Goal: Information Seeking & Learning: Learn about a topic

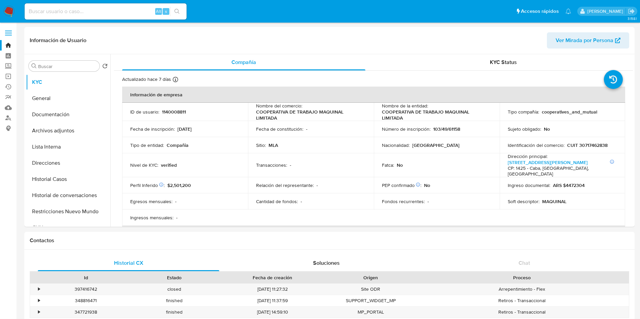
select select "10"
click at [351, 52] on div "Información de Usuario Ver Mirada por Persona" at bounding box center [329, 40] width 610 height 27
click at [163, 109] on p "1140008811" at bounding box center [174, 112] width 24 height 6
copy p "1140008811"
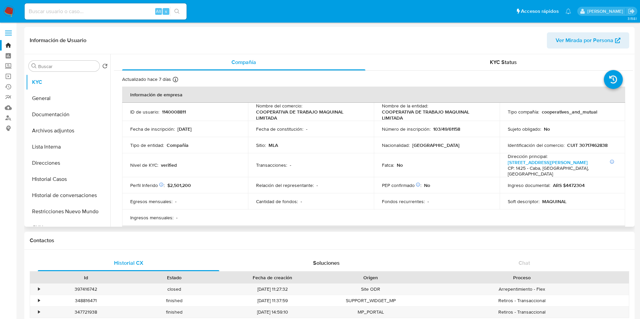
click at [268, 141] on td "Sitio : MLA" at bounding box center [311, 145] width 126 height 16
click at [168, 114] on p "1140008811" at bounding box center [174, 112] width 24 height 6
copy p "1140008811"
drag, startPoint x: 362, startPoint y: 185, endPoint x: 328, endPoint y: 12, distance: 176.3
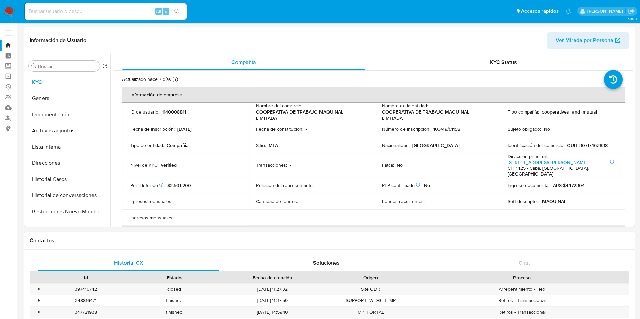
click at [360, 186] on td "Relación del representante : -" at bounding box center [311, 185] width 126 height 16
click at [240, 177] on td "Perfil Inferido Éste campo indica la información de Nivel Socioeconómico del us…" at bounding box center [185, 185] width 126 height 16
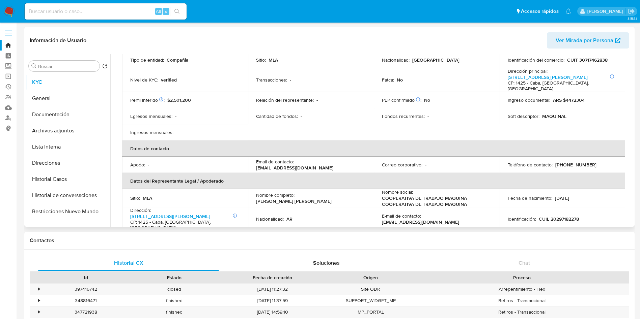
scroll to position [101, 0]
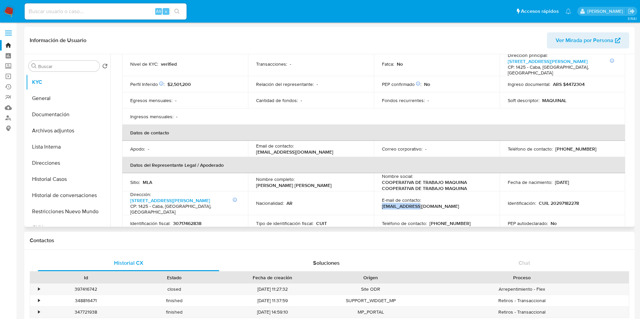
drag, startPoint x: 423, startPoint y: 196, endPoint x: 456, endPoint y: 195, distance: 32.4
click at [456, 203] on p "maquinalabasto@gmail.com" at bounding box center [420, 206] width 77 height 6
copy p "maquinalabasto"
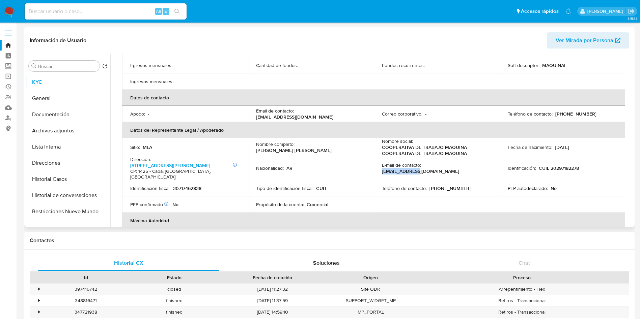
scroll to position [152, 0]
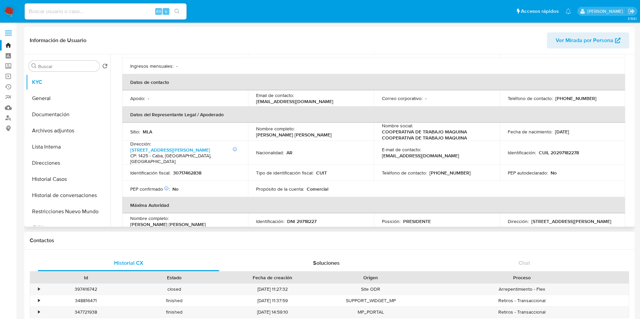
click at [394, 177] on table "Información de empresa ID de usuario : 1140008811 Nombre del comercio : COOPERA…" at bounding box center [373, 90] width 503 height 311
click at [400, 129] on p "COOPERATIVA DE TRABAJO MAQUINA COOPERATIVA DE TRABAJO MAQUINA" at bounding box center [435, 135] width 107 height 12
click at [447, 129] on p "COOPERATIVA DE TRABAJO MAQUINA COOPERATIVA DE TRABAJO MAQUINA" at bounding box center [435, 135] width 107 height 12
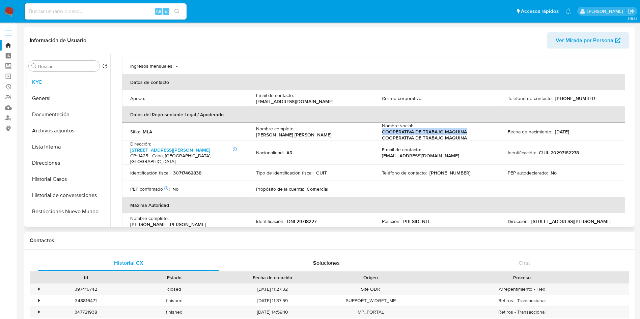
drag, startPoint x: 465, startPoint y: 127, endPoint x: 379, endPoint y: 127, distance: 85.7
click at [379, 127] on td "Nombre social : COOPERATIVA DE TRABAJO MAQUINA COOPERATIVA DE TRABAJO MAQUINA" at bounding box center [437, 132] width 126 height 18
copy p "COOPERATIVA DE TRABAJO MAQUINA"
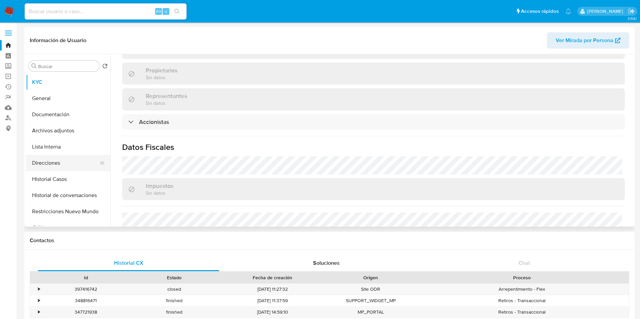
click at [57, 165] on button "Direcciones" at bounding box center [65, 163] width 79 height 16
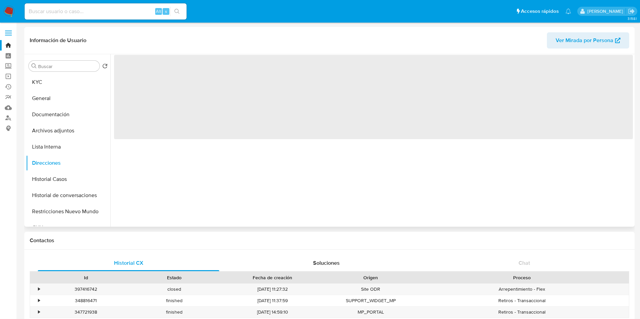
scroll to position [0, 0]
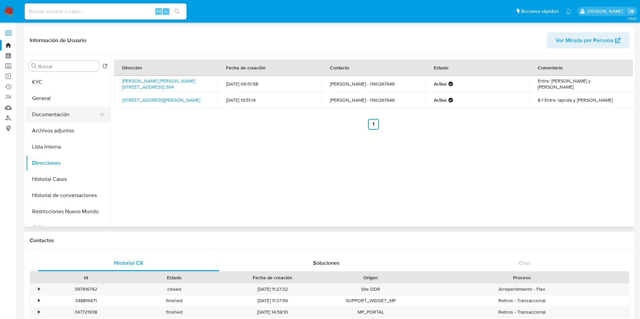
click at [58, 120] on button "Documentación" at bounding box center [65, 115] width 79 height 16
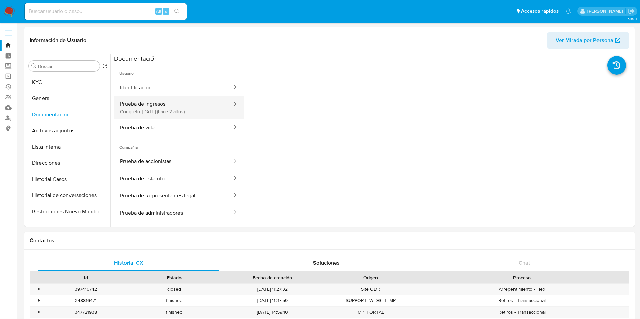
click at [189, 112] on button "Prueba de ingresos Completo: 10/01/2024 (hace 2 años)" at bounding box center [173, 107] width 119 height 23
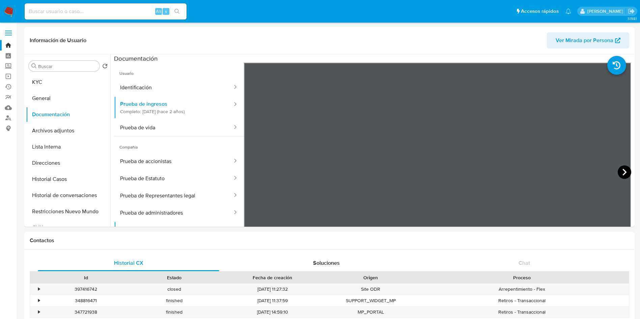
click at [619, 173] on icon at bounding box center [624, 172] width 13 height 13
click at [619, 174] on icon at bounding box center [624, 172] width 13 height 13
click at [618, 174] on icon at bounding box center [624, 172] width 13 height 13
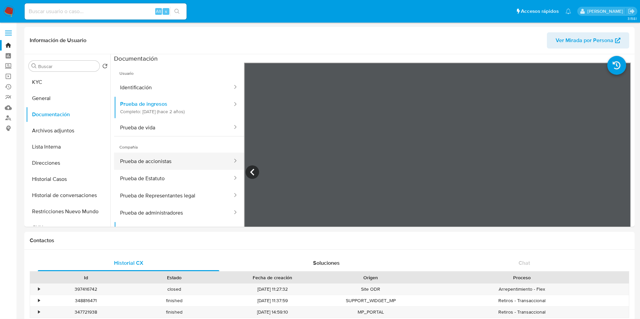
click at [174, 165] on button "Prueba de accionistas" at bounding box center [173, 161] width 119 height 17
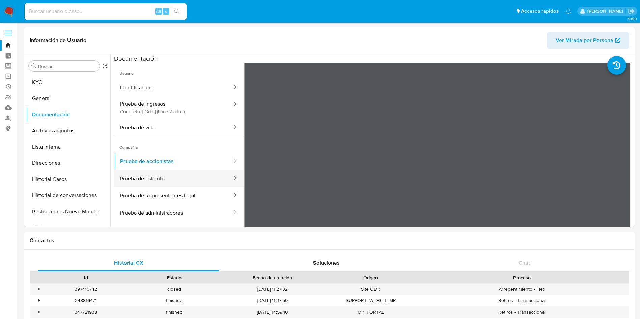
click at [168, 180] on button "Prueba de Estatuto" at bounding box center [173, 178] width 119 height 17
click at [171, 193] on button "Prueba de Representantes legal" at bounding box center [173, 195] width 119 height 17
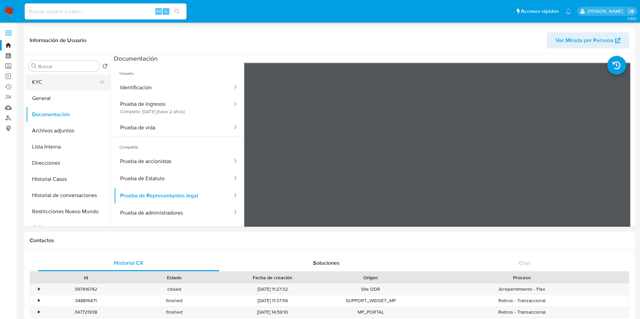
click at [93, 88] on button "KYC" at bounding box center [65, 82] width 79 height 16
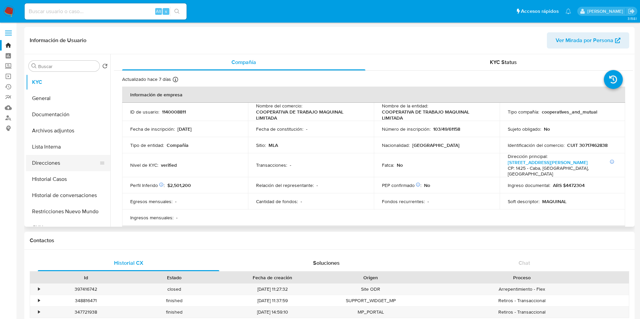
click at [82, 164] on button "Direcciones" at bounding box center [65, 163] width 79 height 16
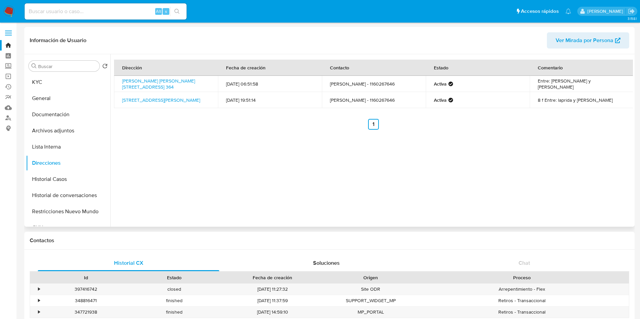
click at [263, 188] on div "Dirección Fecha de creación Contacto Estado Comentario Dr Tomas Manuel De Ancho…" at bounding box center [371, 140] width 522 height 173
click at [104, 16] on div "Alt s" at bounding box center [106, 11] width 162 height 16
drag, startPoint x: 118, startPoint y: 11, endPoint x: 121, endPoint y: 9, distance: 3.8
click at [117, 11] on input at bounding box center [106, 11] width 162 height 9
paste input "2092398448"
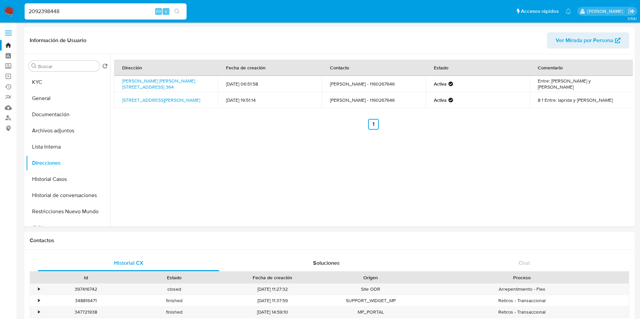
type input "2092398448"
click at [95, 83] on button "KYC" at bounding box center [65, 82] width 79 height 16
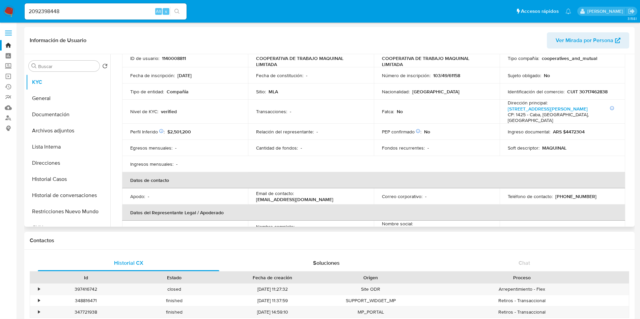
scroll to position [101, 0]
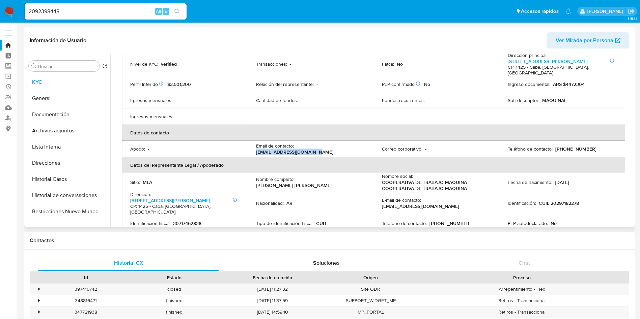
drag, startPoint x: 296, startPoint y: 144, endPoint x: 358, endPoint y: 145, distance: 61.7
click at [358, 145] on div "Email de contacto : maquinalabasto@gmail.com" at bounding box center [311, 149] width 110 height 12
copy p "maquinalabasto@gmail.com"
click at [81, 12] on input "2092398448" at bounding box center [106, 11] width 162 height 9
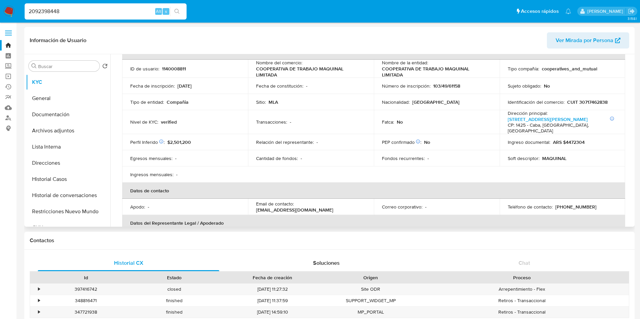
scroll to position [0, 0]
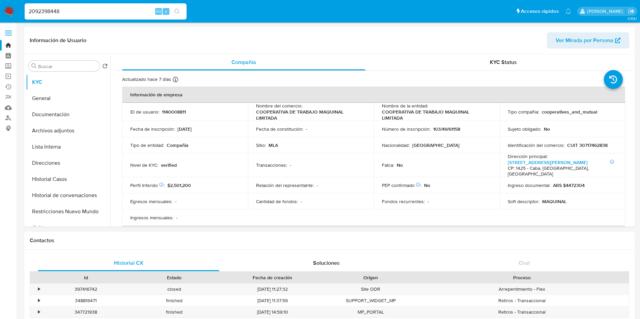
click at [177, 12] on icon "search-icon" at bounding box center [176, 11] width 5 height 5
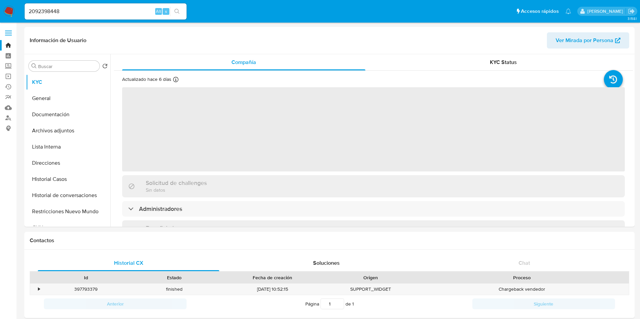
select select "10"
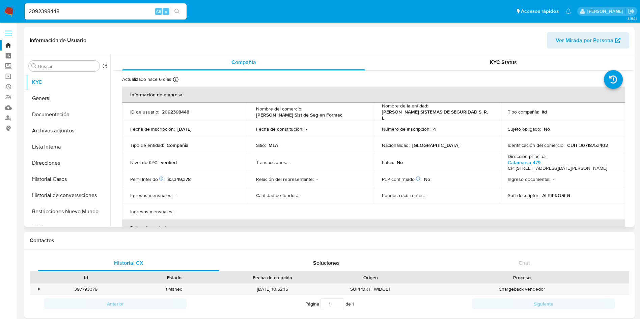
click at [579, 142] on p "CUIT 30718753402" at bounding box center [587, 145] width 41 height 6
copy p "30718753402"
drag, startPoint x: 255, startPoint y: 115, endPoint x: 325, endPoint y: 113, distance: 70.2
click at [325, 113] on div "Nombre del comercio : Albiero Sist de Seg en Formac" at bounding box center [311, 112] width 110 height 12
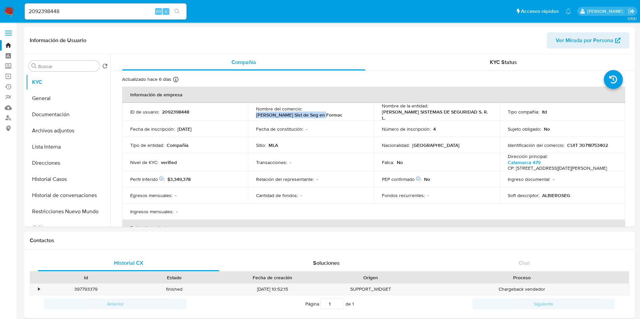
copy p "Albiero Sist de Seg en Formac"
click at [60, 122] on button "Documentación" at bounding box center [65, 115] width 79 height 16
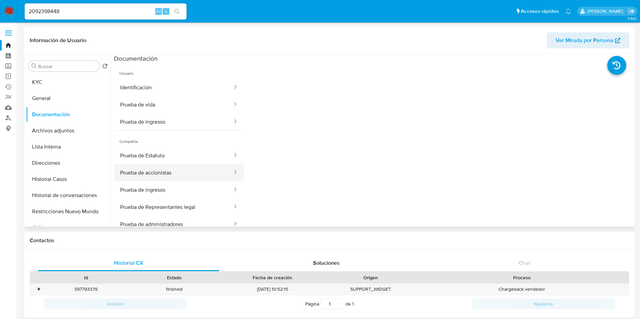
click at [178, 171] on button "Prueba de accionistas" at bounding box center [173, 172] width 119 height 17
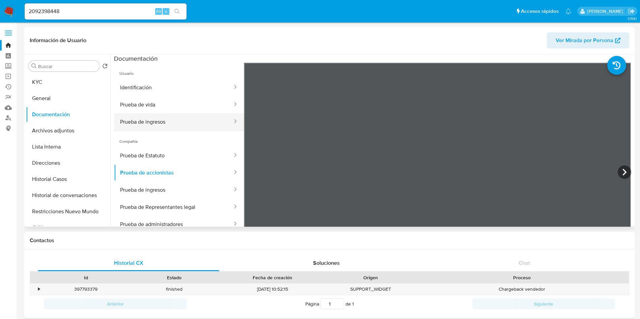
click at [172, 120] on button "Prueba de ingresos" at bounding box center [173, 121] width 119 height 17
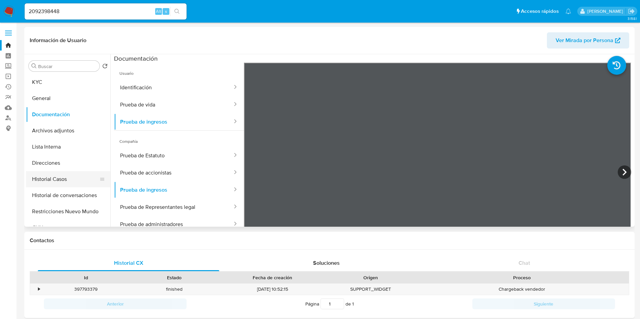
click at [56, 178] on button "Historial Casos" at bounding box center [65, 179] width 79 height 16
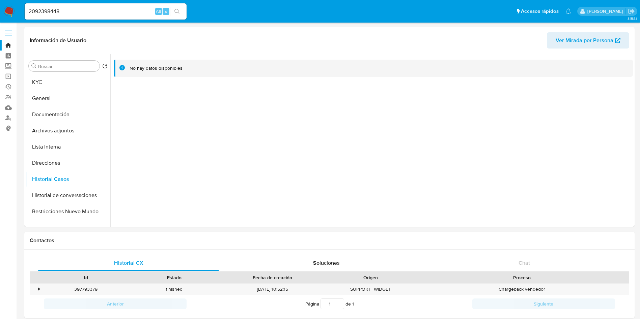
click at [102, 22] on nav "Pausado Ver notificaciones 2092398448 Alt s Accesos rápidos Presiona las siguie…" at bounding box center [320, 11] width 640 height 23
click at [105, 12] on input "2092398448" at bounding box center [106, 11] width 162 height 9
paste input "1927855736"
type input "1927855736"
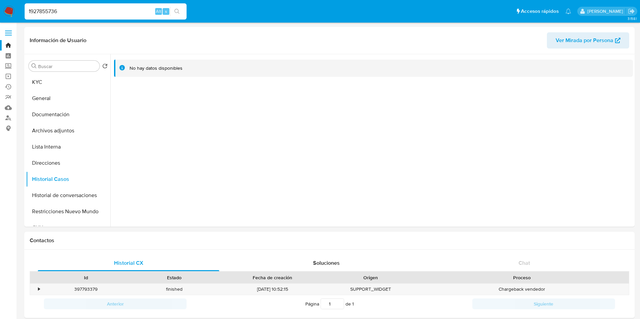
click at [184, 10] on button "search-icon" at bounding box center [177, 11] width 14 height 9
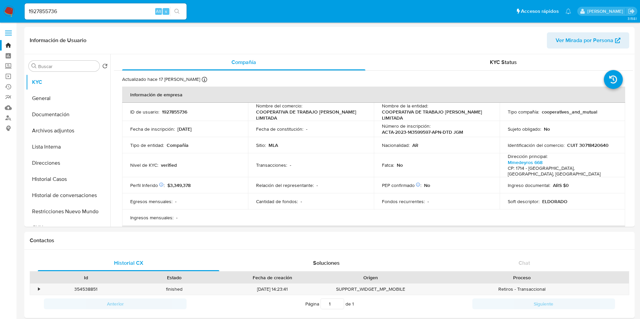
select select "10"
click at [330, 151] on td "Sitio : MLA" at bounding box center [311, 145] width 126 height 16
click at [175, 115] on td "ID de usuario : 1927855736" at bounding box center [185, 112] width 126 height 18
click at [352, 162] on div "Transacciones : -" at bounding box center [311, 165] width 110 height 6
click at [374, 194] on td "Fondos recurrentes : -" at bounding box center [437, 202] width 126 height 16
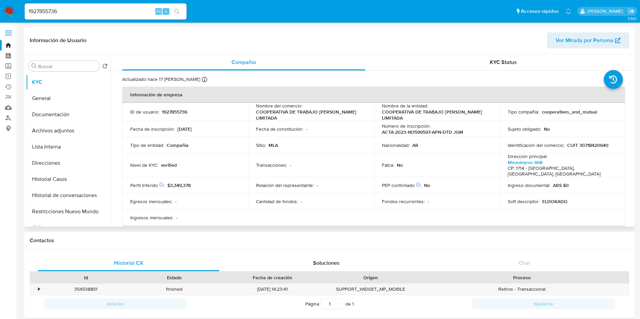
click at [590, 147] on p "CUIT 30718420640" at bounding box center [587, 145] width 41 height 6
copy p "30718420640"
drag, startPoint x: 380, startPoint y: 112, endPoint x: 426, endPoint y: 113, distance: 46.2
click at [423, 118] on p "COOPERATIVA DE TRABAJO DON JOAQUIN LIMITADA" at bounding box center [435, 115] width 107 height 12
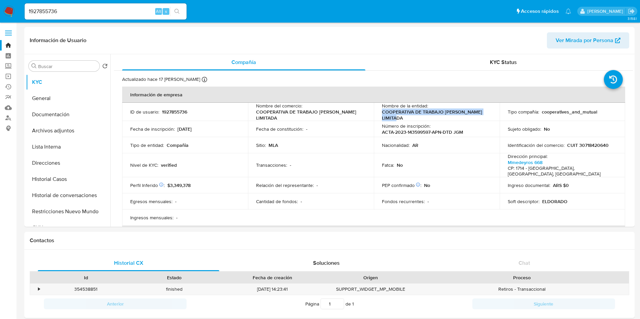
copy p "COOPERATIVA DE TRABAJO DON JOAQUIN LIMITADA"
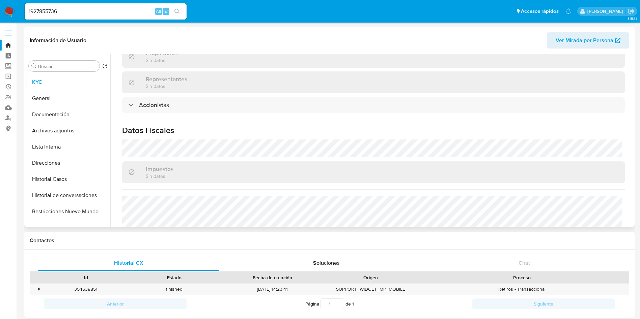
scroll to position [457, 0]
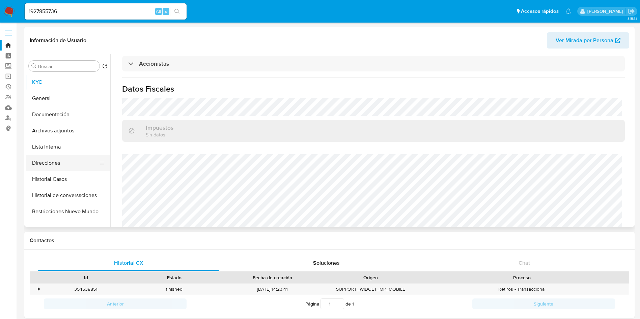
click at [62, 164] on button "Direcciones" at bounding box center [65, 163] width 79 height 16
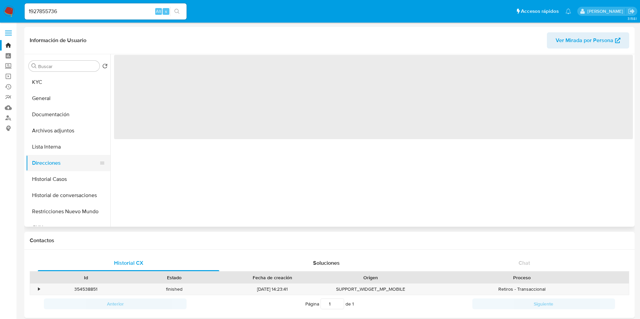
scroll to position [0, 0]
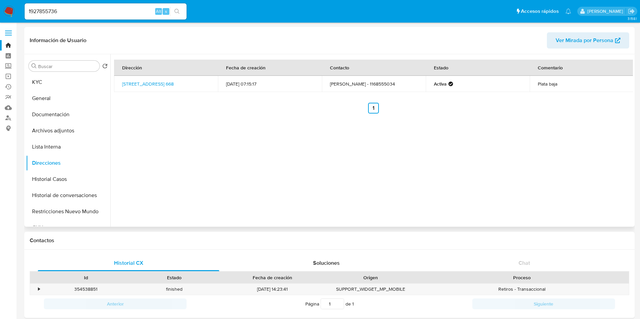
click at [166, 85] on td "Medeyros 668, Ituzaingó, Buenos Aires, 1714, Argentina 668" at bounding box center [166, 84] width 104 height 16
click at [161, 83] on link "Medeyros 668, Ituzaingó, Buenos Aires, 1714, Argentina 668" at bounding box center [148, 84] width 52 height 7
click at [72, 107] on button "Documentación" at bounding box center [65, 115] width 79 height 16
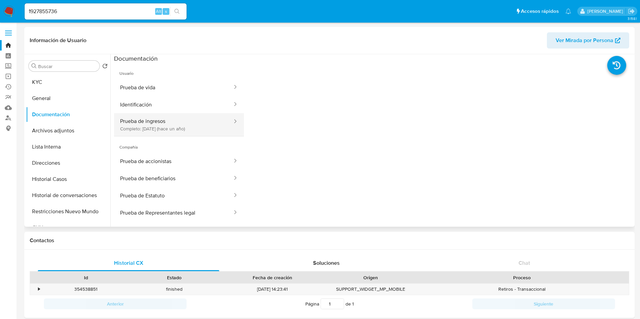
click at [175, 129] on button "Prueba de ingresos Completo: 08/10/2024 (hace un año)" at bounding box center [173, 124] width 119 height 23
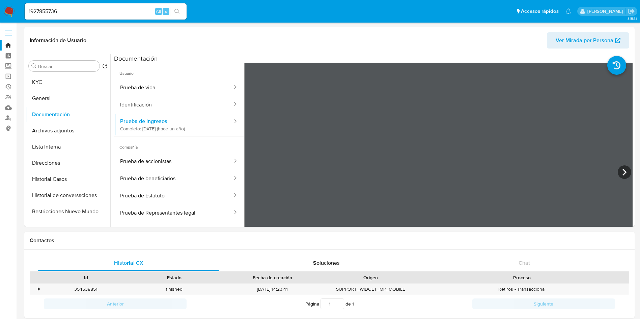
click at [90, 15] on input "1927855736" at bounding box center [106, 11] width 162 height 9
paste input "588455834"
type input "1588455834"
click at [622, 172] on icon at bounding box center [624, 172] width 13 height 13
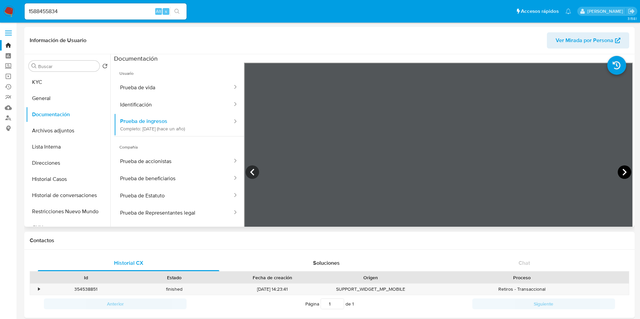
click at [622, 172] on icon at bounding box center [624, 172] width 13 height 13
click at [180, 10] on icon "search-icon" at bounding box center [176, 11] width 5 height 5
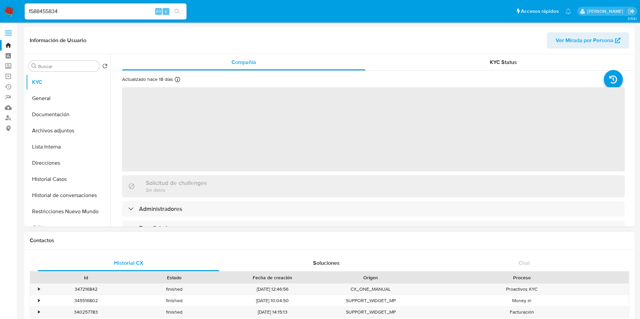
select select "10"
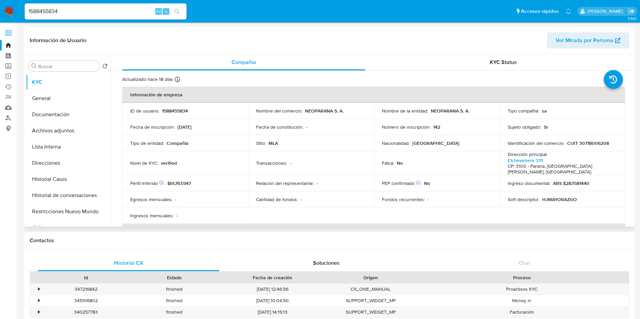
click at [606, 146] on div "Identificación del comercio : CUIT 30718006208" at bounding box center [563, 143] width 110 height 6
click at [597, 143] on p "CUIT 30718006208" at bounding box center [588, 143] width 42 height 6
copy p "30718006208"
click at [437, 109] on p "NEOPARANA S. A." at bounding box center [450, 111] width 38 height 6
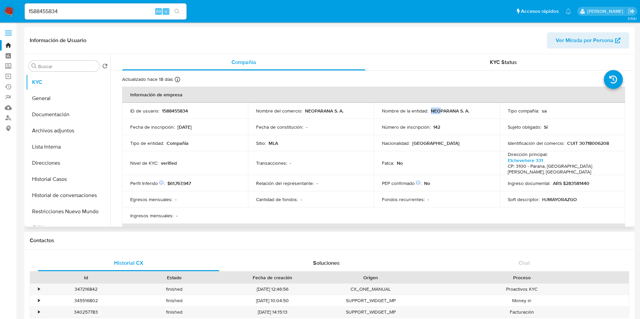
click at [438, 109] on p "NEOPARANA S. A." at bounding box center [450, 111] width 38 height 6
click at [77, 118] on button "Documentación" at bounding box center [65, 115] width 79 height 16
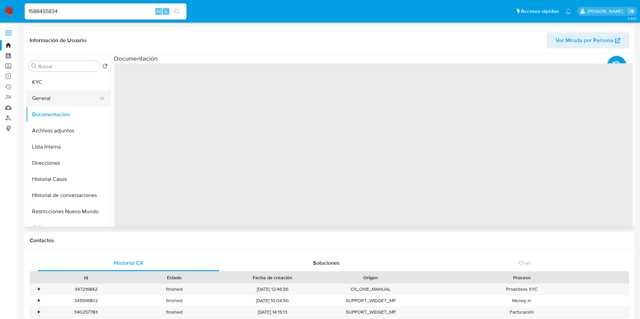
click at [68, 99] on button "General" at bounding box center [65, 98] width 79 height 16
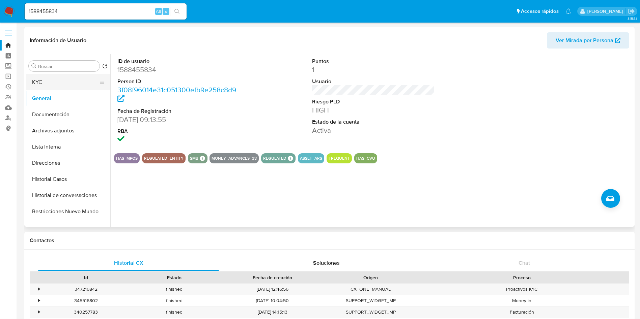
click at [47, 81] on button "KYC" at bounding box center [65, 82] width 79 height 16
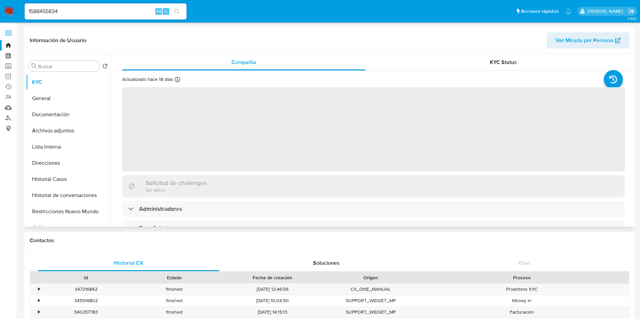
click at [166, 151] on span "‌" at bounding box center [373, 129] width 502 height 84
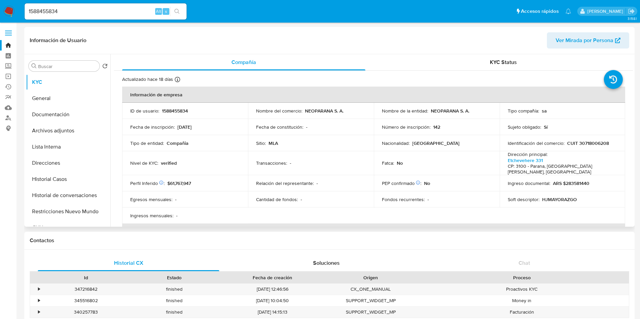
click at [590, 144] on p "CUIT 30718006208" at bounding box center [588, 143] width 42 height 6
click at [76, 108] on button "Documentación" at bounding box center [65, 115] width 79 height 16
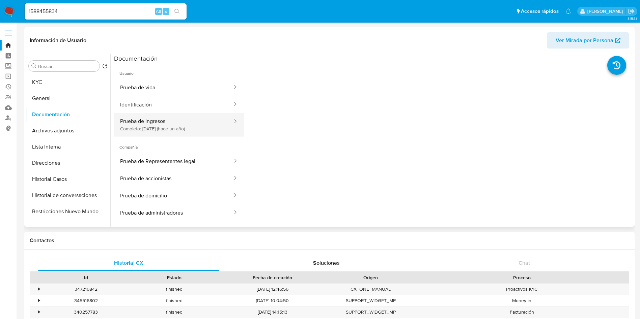
click at [179, 117] on button "Prueba de ingresos Completo: 09/08/2024 (hace un año)" at bounding box center [173, 124] width 119 height 23
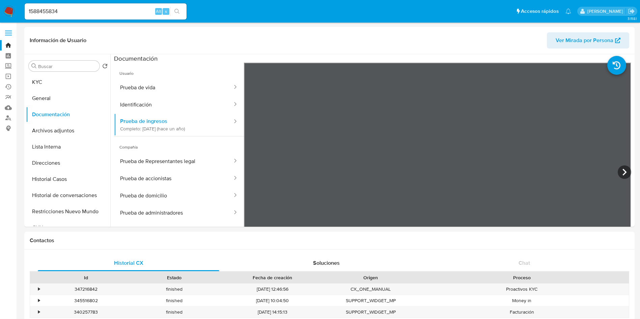
click at [109, 16] on div "1588455834 Alt s" at bounding box center [106, 11] width 162 height 16
click at [112, 13] on input "1588455834" at bounding box center [106, 11] width 162 height 9
paste input "499806186"
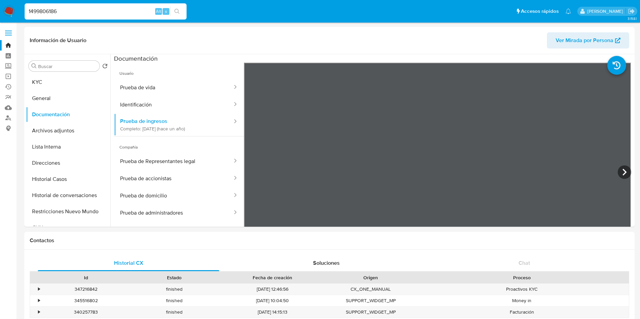
type input "1499806186"
click at [156, 10] on span "Alt" at bounding box center [158, 11] width 5 height 6
click at [174, 8] on button "search-icon" at bounding box center [177, 11] width 14 height 9
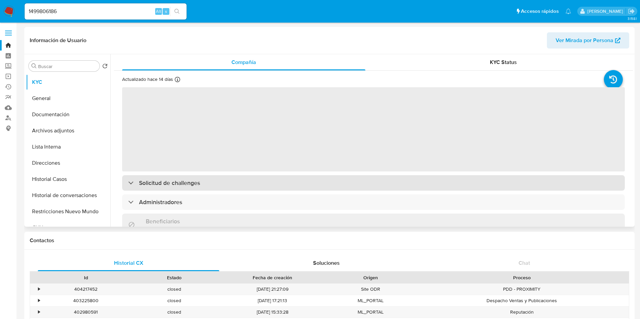
select select "10"
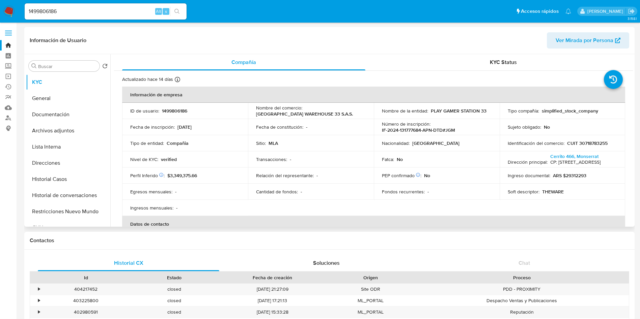
click at [336, 174] on td "Relación del representante : -" at bounding box center [311, 176] width 126 height 16
drag, startPoint x: 263, startPoint y: 112, endPoint x: 348, endPoint y: 112, distance: 84.7
click at [348, 112] on td "Nombre del comercio : ALTO HORIZONTE WAREHOUSE 33 S.A.S." at bounding box center [311, 111] width 126 height 16
drag, startPoint x: 430, startPoint y: 112, endPoint x: 498, endPoint y: 110, distance: 68.5
click at [498, 110] on tr "ID de usuario : 1499806186 Nombre del comercio : ALTO HORIZONTE WAREHOUSE 33 S.…" at bounding box center [373, 111] width 503 height 16
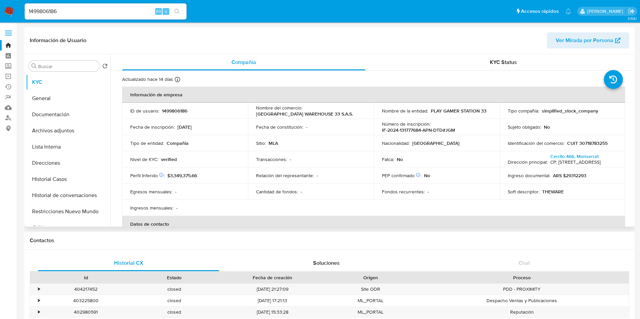
click at [587, 141] on p "CUIT 30718783255" at bounding box center [587, 143] width 40 height 6
click at [70, 97] on button "General" at bounding box center [65, 98] width 79 height 16
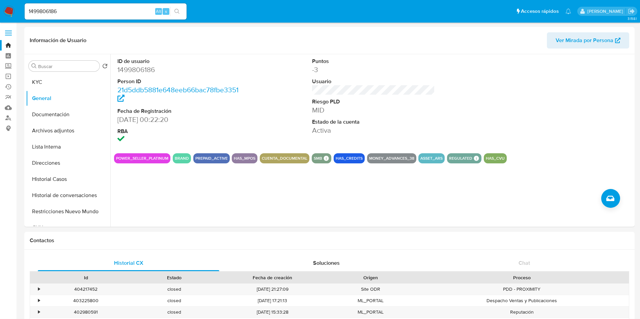
click at [114, 14] on input "1499806186" at bounding box center [106, 11] width 162 height 9
paste input "382356102"
type input "1382356102"
click at [181, 10] on button "search-icon" at bounding box center [177, 11] width 14 height 9
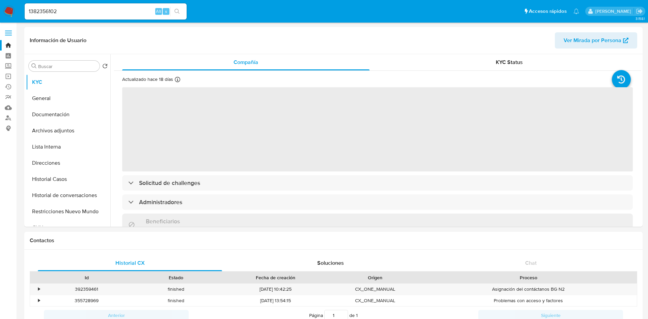
select select "10"
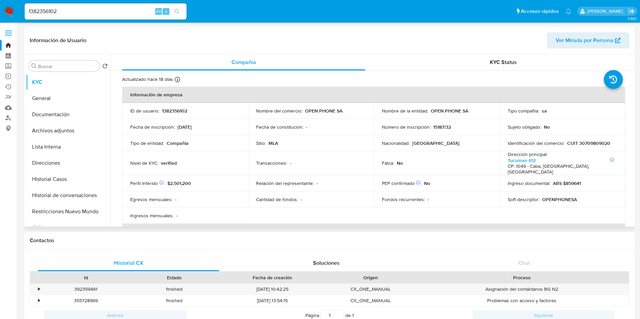
click at [586, 139] on td "Identificación del comercio : CUIT 30709809020" at bounding box center [562, 143] width 126 height 16
click at [584, 141] on p "CUIT 30709809020" at bounding box center [588, 143] width 43 height 6
click at [376, 147] on td "Nacionalidad : Argentina" at bounding box center [437, 143] width 126 height 16
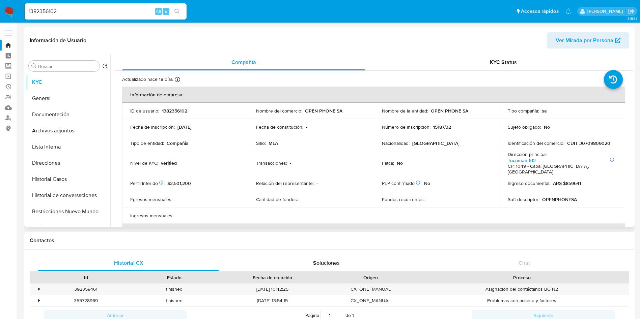
click at [335, 156] on td "Transacciones : -" at bounding box center [311, 163] width 126 height 24
drag, startPoint x: 430, startPoint y: 109, endPoint x: 473, endPoint y: 110, distance: 43.8
click at [473, 110] on div "Nombre de la entidad : OPEN PHONE SA" at bounding box center [437, 111] width 110 height 6
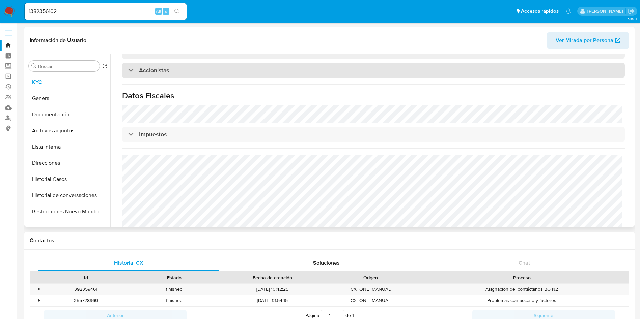
scroll to position [455, 0]
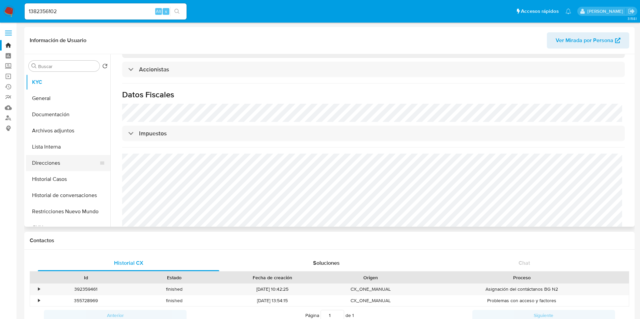
click at [57, 163] on button "Direcciones" at bounding box center [65, 163] width 79 height 16
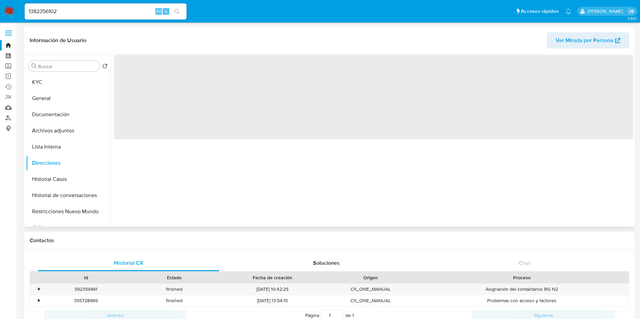
scroll to position [0, 0]
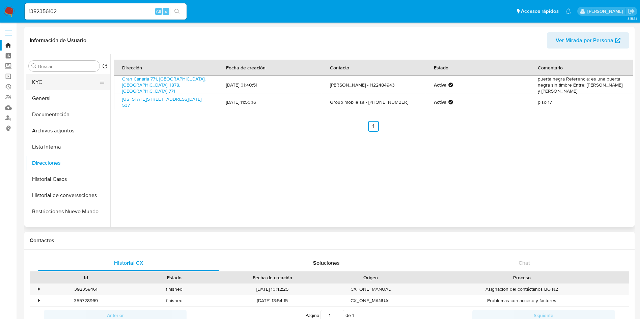
click at [69, 84] on button "KYC" at bounding box center [65, 82] width 79 height 16
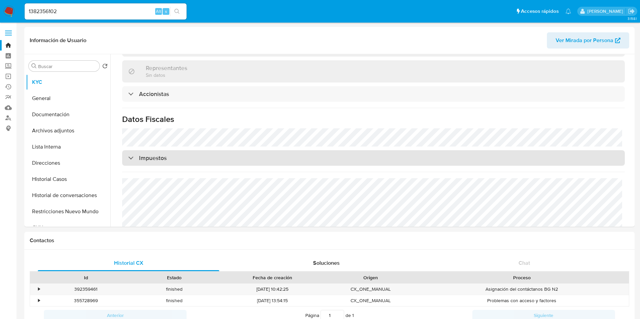
scroll to position [457, 0]
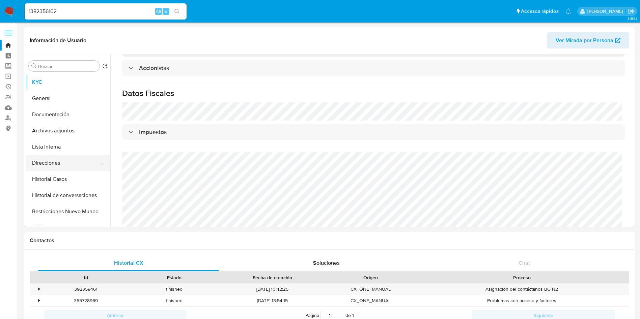
click at [74, 159] on button "Direcciones" at bounding box center [65, 163] width 79 height 16
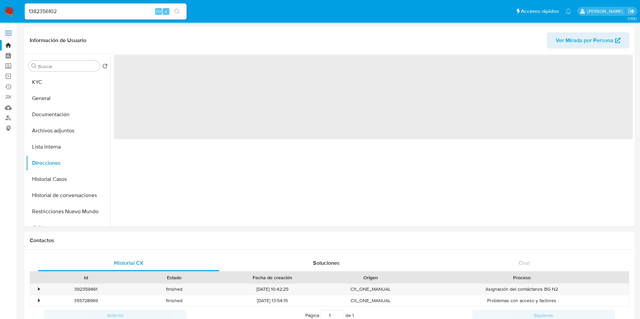
scroll to position [0, 0]
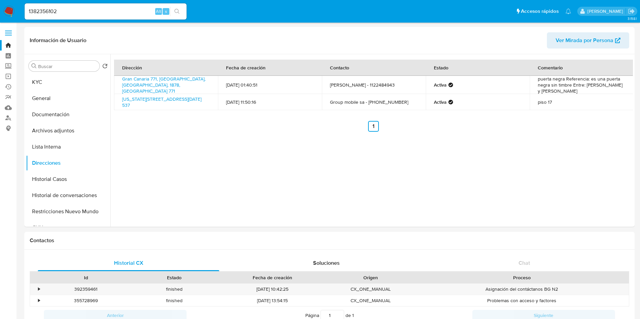
select select "10"
click at [52, 99] on button "General" at bounding box center [65, 98] width 79 height 16
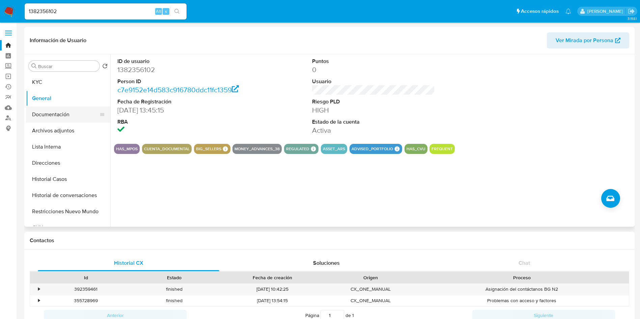
click at [86, 113] on button "Documentación" at bounding box center [65, 115] width 79 height 16
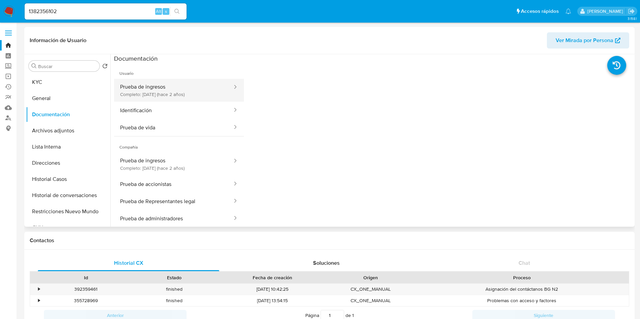
click at [193, 97] on button "Prueba de ingresos Completo: 26/12/2023 (hace 2 años)" at bounding box center [173, 90] width 119 height 23
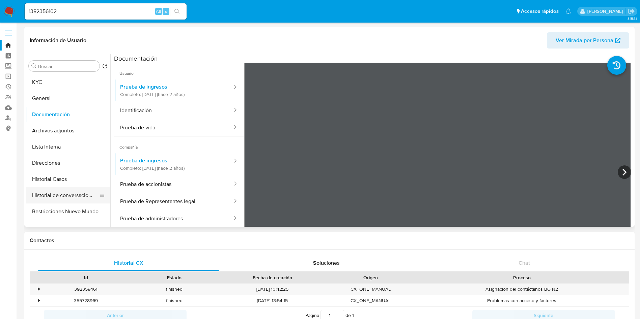
click at [90, 198] on button "Historial de conversaciones" at bounding box center [65, 196] width 79 height 16
click at [86, 182] on button "Historial Casos" at bounding box center [65, 179] width 79 height 16
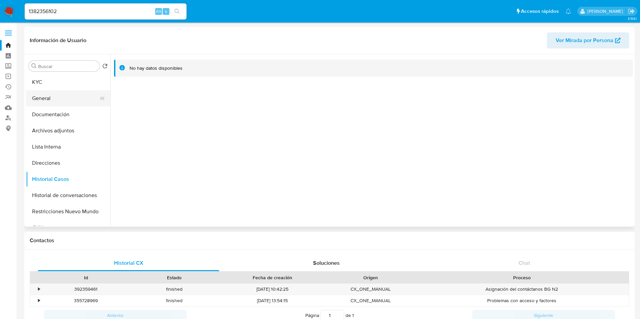
click at [62, 100] on button "General" at bounding box center [65, 98] width 79 height 16
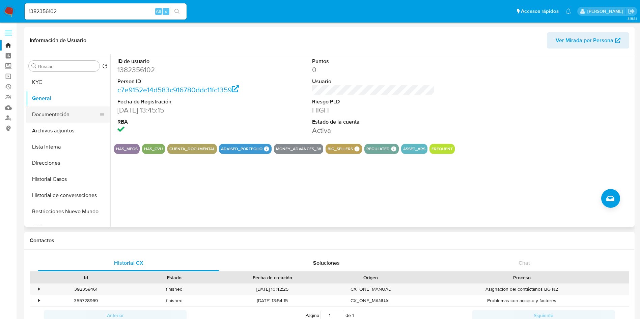
click at [74, 109] on button "Documentación" at bounding box center [65, 115] width 79 height 16
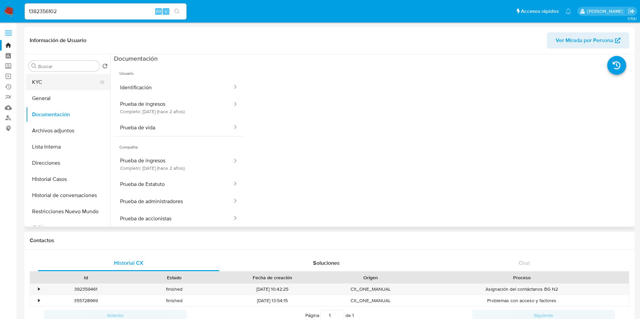
click at [37, 80] on button "KYC" at bounding box center [65, 82] width 79 height 16
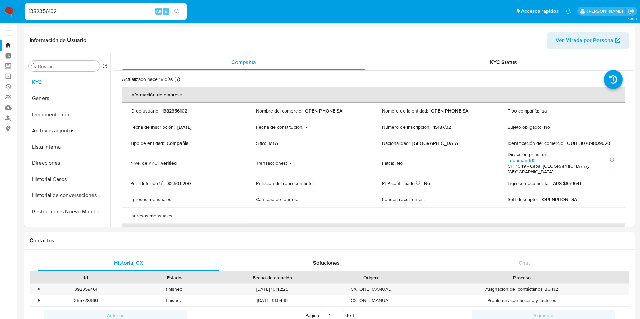
click at [107, 15] on input "1382356102" at bounding box center [106, 11] width 162 height 9
paste input "628009334"
click at [184, 7] on input "628009334" at bounding box center [106, 11] width 162 height 9
type input "628009334"
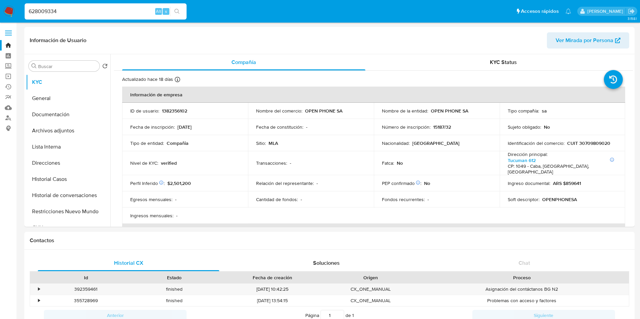
click at [175, 11] on icon "search-icon" at bounding box center [176, 11] width 5 height 5
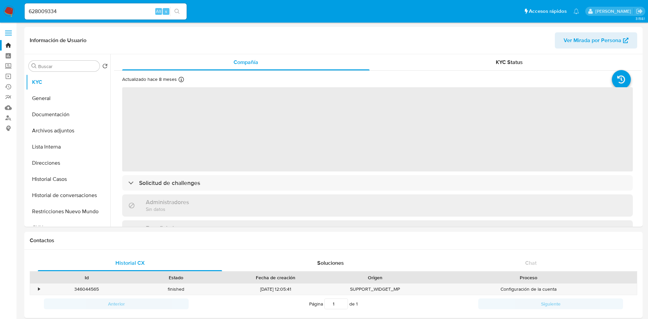
select select "10"
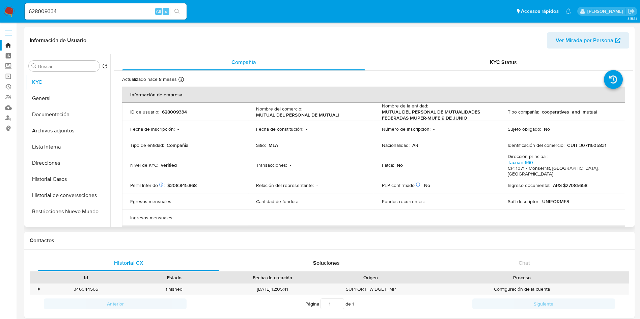
click at [320, 137] on td "Sitio : MLA" at bounding box center [311, 145] width 126 height 16
click at [601, 146] on p "CUIT 30711605831" at bounding box center [586, 145] width 39 height 6
copy p "30711605831"
click at [390, 143] on p "Nacionalidad :" at bounding box center [396, 145] width 28 height 6
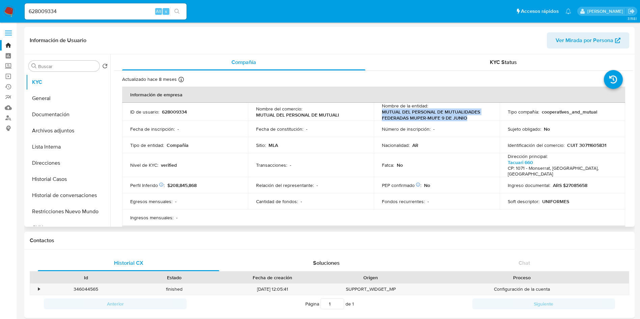
drag, startPoint x: 382, startPoint y: 112, endPoint x: 475, endPoint y: 120, distance: 93.0
click at [475, 120] on p "MUTUAL DEL PERSONAL DE MUTUALIDADES FEDERADAS MUPER-MUFE 9 DE JUNIO" at bounding box center [435, 115] width 107 height 12
copy p "MUTUAL DEL PERSONAL DE MUTUALIDADES FEDERADAS MUPER-MUFE 9 DE JUNIO"
drag, startPoint x: 39, startPoint y: 176, endPoint x: 41, endPoint y: 180, distance: 4.5
click at [39, 175] on button "Historial Casos" at bounding box center [65, 179] width 79 height 16
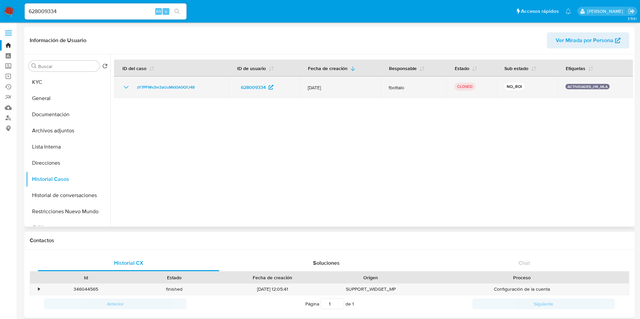
click at [160, 82] on td "zY7PFMv3m3aUuMId0A0Q1J48" at bounding box center [171, 88] width 115 height 22
click at [159, 83] on td "zY7PFMv3m3aUuMId0A0Q1J48" at bounding box center [171, 88] width 115 height 22
click at [159, 89] on span "zY7PFMv3m3aUuMId0A0Q1J48" at bounding box center [166, 87] width 58 height 8
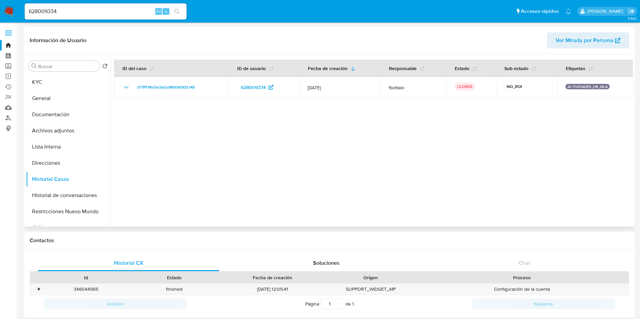
click at [217, 149] on div at bounding box center [371, 140] width 522 height 173
click at [67, 79] on button "KYC" at bounding box center [65, 82] width 79 height 16
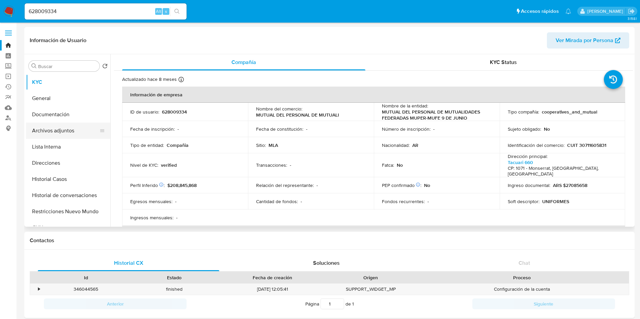
click at [73, 132] on button "Archivos adjuntos" at bounding box center [65, 131] width 79 height 16
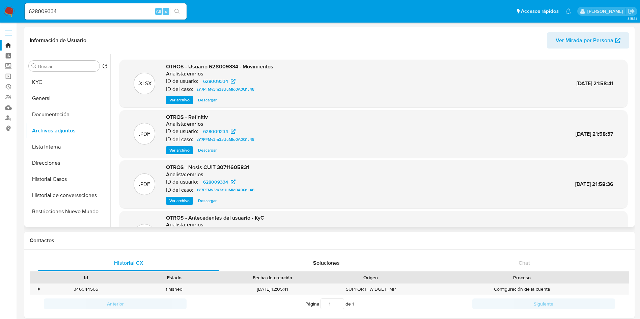
scroll to position [57, 0]
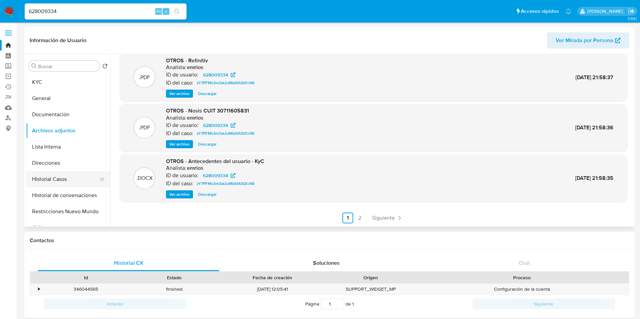
click at [62, 181] on button "Historial Casos" at bounding box center [65, 179] width 79 height 16
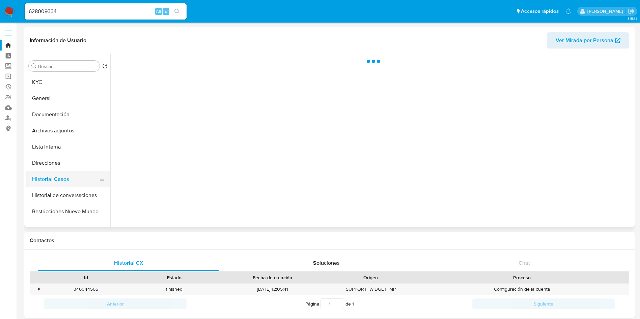
scroll to position [0, 0]
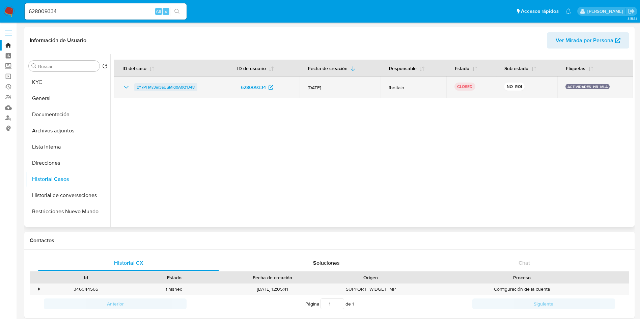
click at [147, 84] on span "zY7PFMv3m3aUuMId0A0Q1J48" at bounding box center [166, 87] width 58 height 8
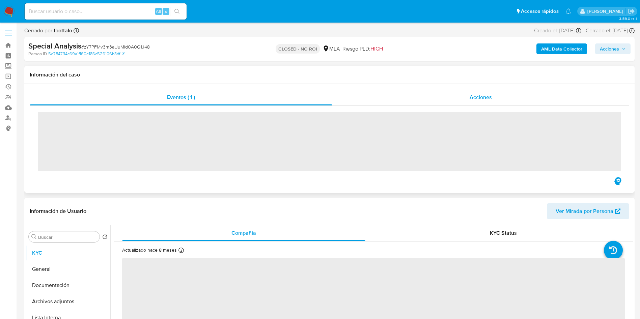
click at [464, 94] on div "Acciones" at bounding box center [480, 97] width 297 height 16
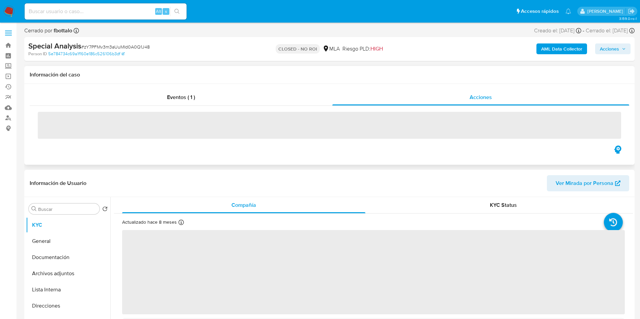
select select "10"
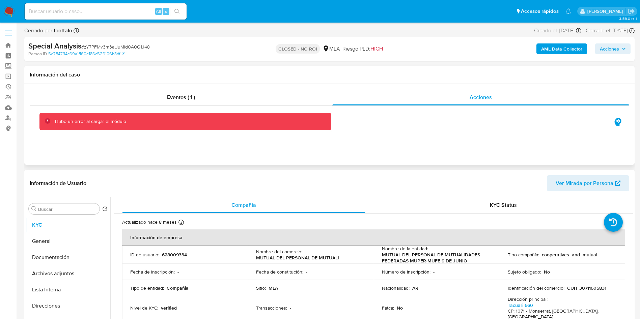
click at [249, 78] on div "Información del caso" at bounding box center [329, 75] width 610 height 18
click at [214, 93] on div "Eventos ( 1 )" at bounding box center [181, 97] width 303 height 16
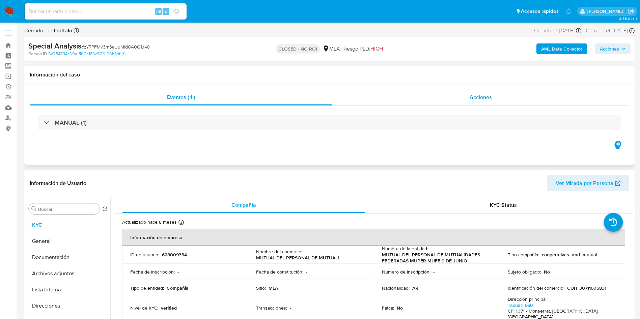
click at [477, 100] on span "Acciones" at bounding box center [480, 97] width 22 height 8
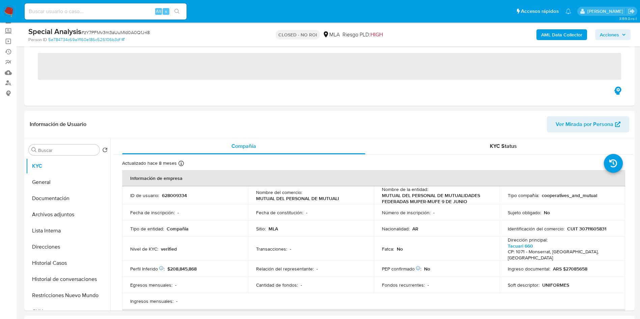
scroll to position [51, 0]
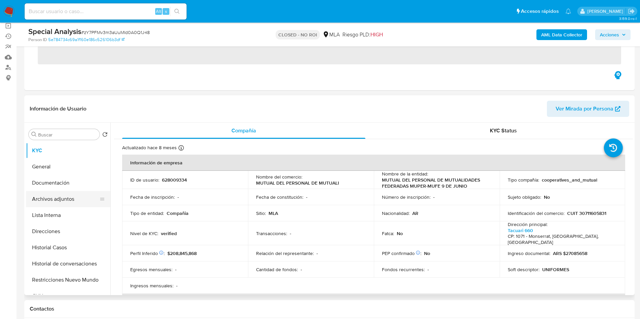
click at [78, 195] on button "Archivos adjuntos" at bounding box center [65, 199] width 79 height 16
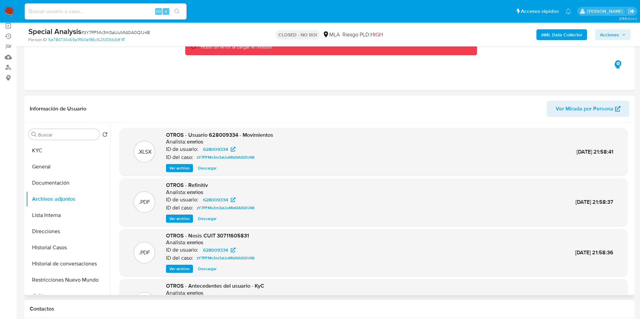
click at [175, 166] on span "Ver archivo" at bounding box center [179, 168] width 20 height 7
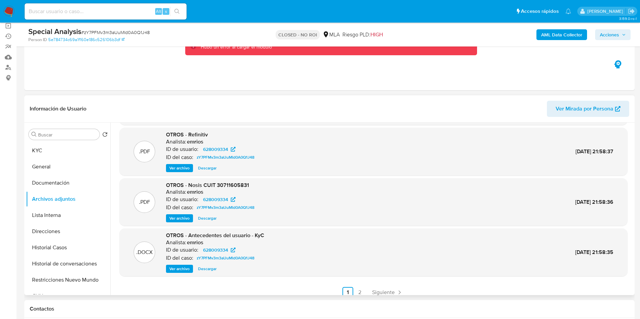
click at [185, 267] on span "Ver archivo" at bounding box center [179, 269] width 20 height 7
click at [379, 295] on span "Siguiente" at bounding box center [383, 292] width 23 height 5
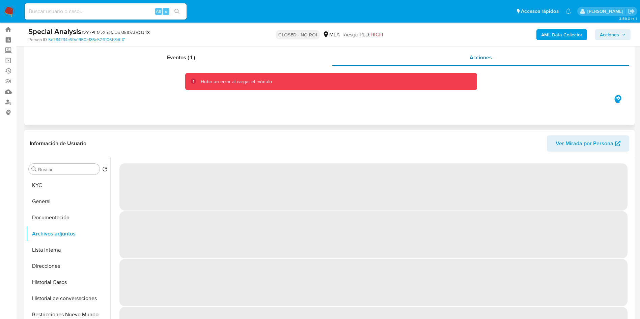
scroll to position [0, 0]
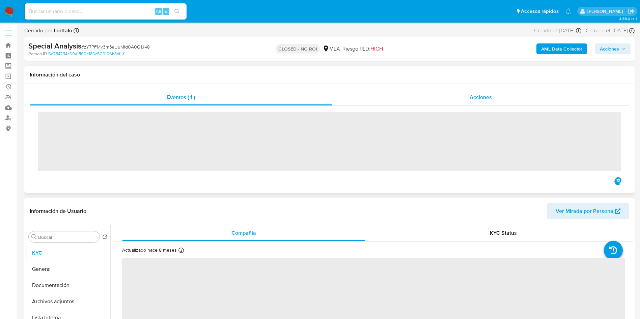
click at [480, 93] on span "Acciones" at bounding box center [480, 97] width 22 height 8
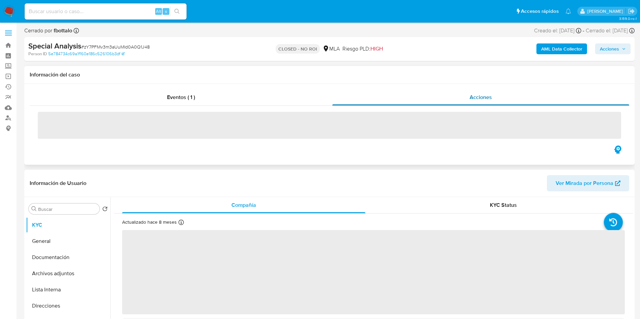
select select "10"
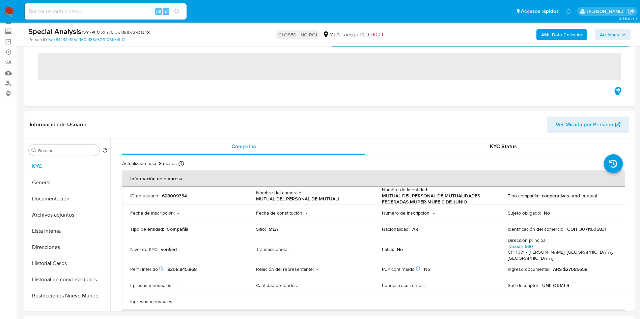
scroll to position [51, 0]
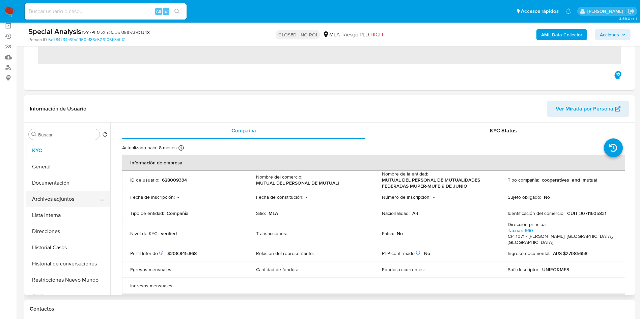
click at [63, 197] on button "Archivos adjuntos" at bounding box center [65, 199] width 79 height 16
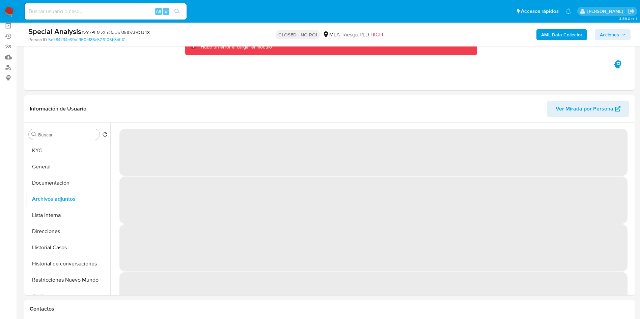
scroll to position [0, 0]
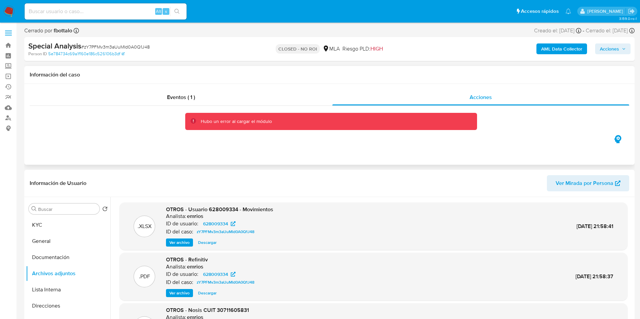
click at [264, 123] on div "Hubo un error al cargar el módulo" at bounding box center [236, 121] width 71 height 6
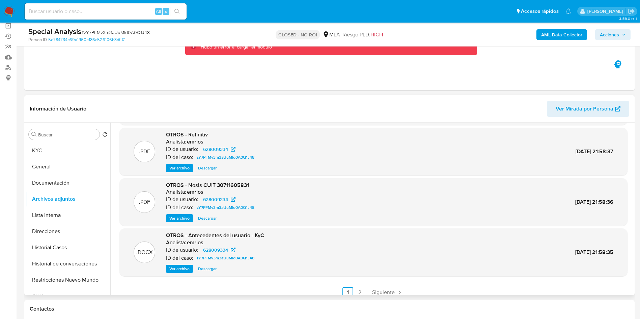
scroll to position [57, 0]
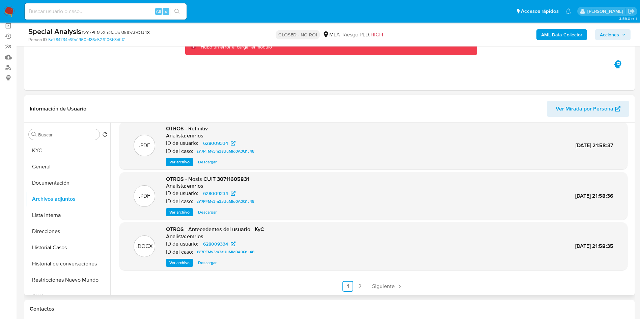
click at [392, 292] on div ".XLSX OTROS - Usuario 628009334 - Movimientos Analista: emrios ID de usuario: 6…" at bounding box center [371, 209] width 522 height 173
click at [391, 287] on span "Siguiente" at bounding box center [383, 286] width 23 height 5
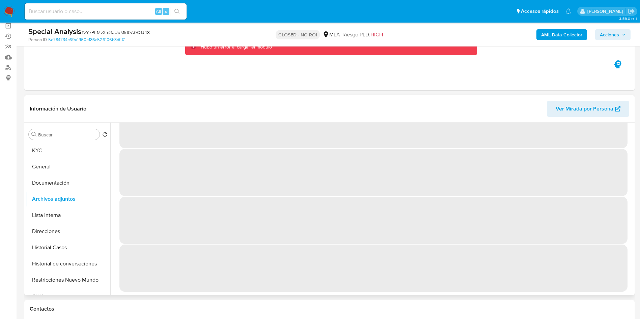
scroll to position [0, 0]
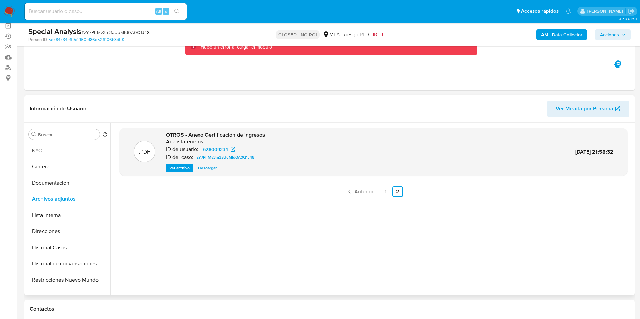
click at [360, 198] on div ".PDF OTROS - Anexo Certificación de ingresos Analista: emrios ID de usuario: 62…" at bounding box center [373, 209] width 508 height 162
click at [356, 191] on span "Anterior" at bounding box center [363, 191] width 19 height 5
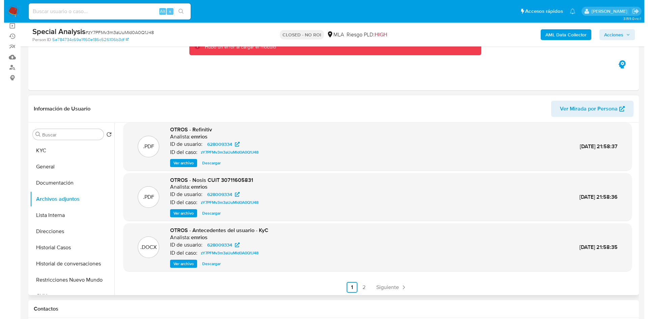
scroll to position [57, 0]
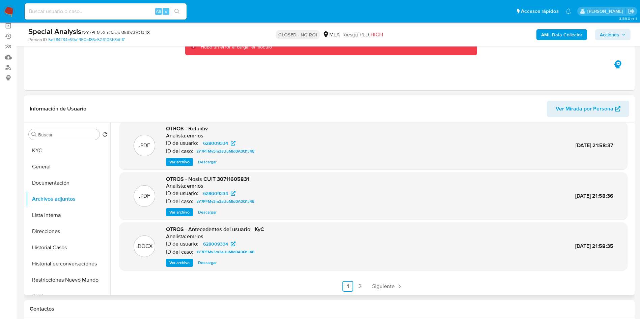
click at [177, 264] on span "Ver archivo" at bounding box center [179, 263] width 20 height 7
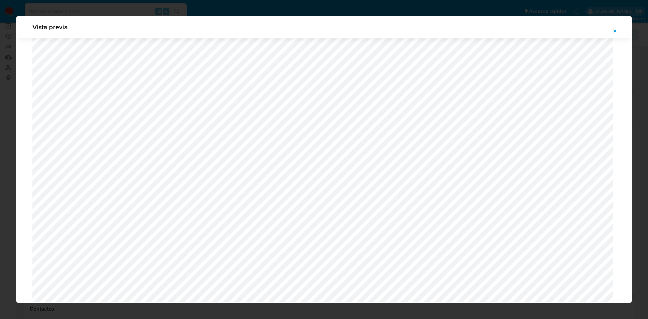
scroll to position [2162, 0]
click at [617, 29] on button "Attachment preview" at bounding box center [614, 31] width 15 height 11
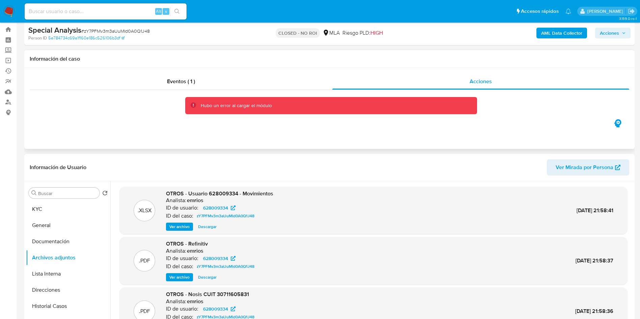
scroll to position [0, 0]
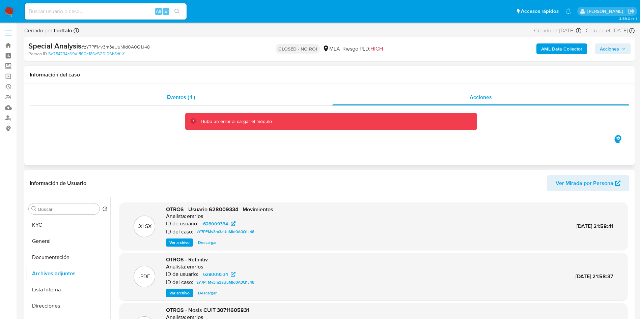
click at [164, 90] on div "Eventos ( 1 )" at bounding box center [181, 97] width 303 height 16
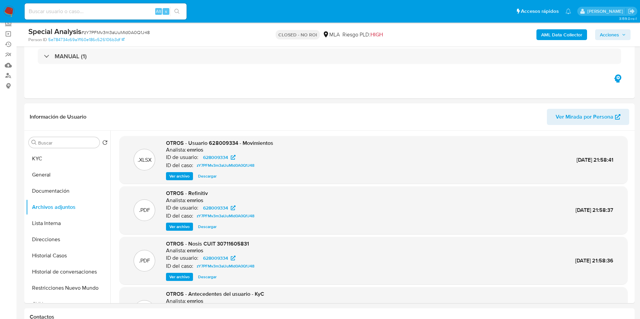
scroll to position [101, 0]
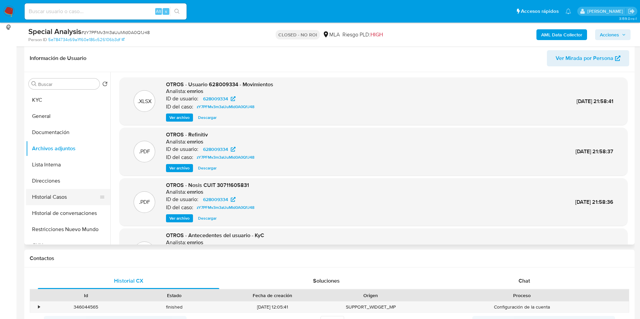
click at [80, 201] on button "Historial Casos" at bounding box center [65, 197] width 79 height 16
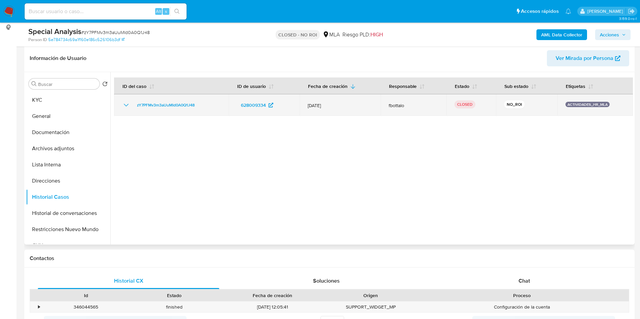
click at [125, 110] on td "zY7PFMv3m3aUuMId0A0Q1J48" at bounding box center [171, 105] width 115 height 22
click at [124, 103] on icon "Mostrar/Ocultar" at bounding box center [126, 105] width 8 height 8
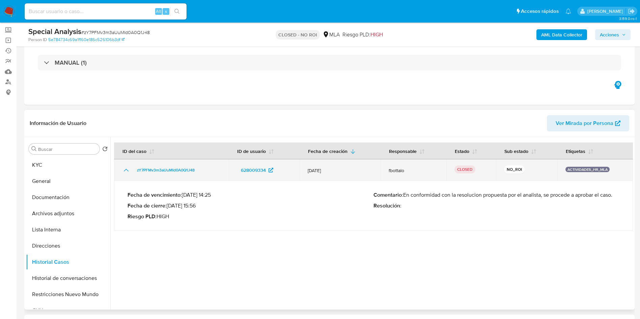
scroll to position [0, 0]
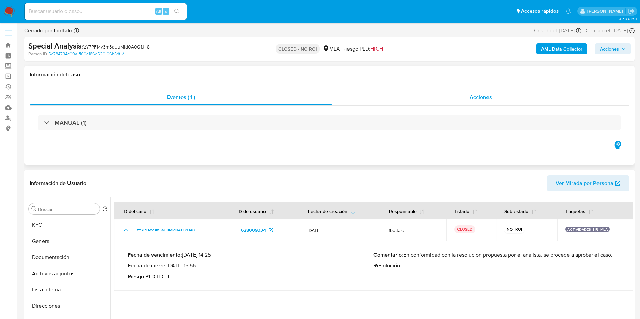
click at [471, 93] on div "Acciones" at bounding box center [480, 97] width 297 height 16
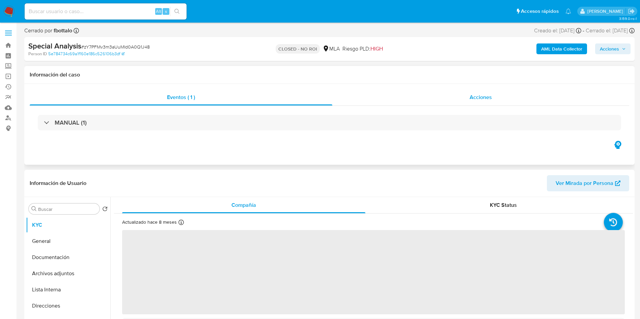
select select "10"
click at [490, 96] on span "Acciones" at bounding box center [480, 97] width 22 height 8
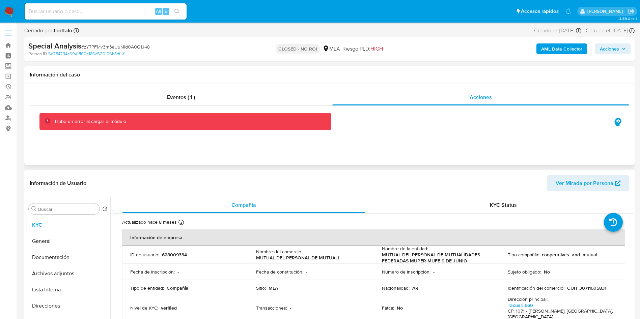
click at [224, 83] on div "Información del caso" at bounding box center [329, 75] width 610 height 18
click at [239, 94] on div "Eventos ( 1 )" at bounding box center [181, 97] width 303 height 16
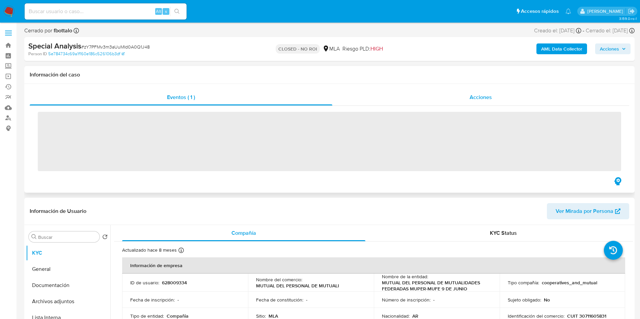
click at [438, 94] on div "Acciones" at bounding box center [480, 97] width 297 height 16
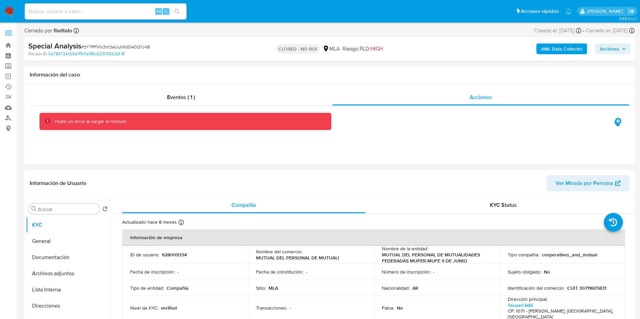
click at [320, 45] on div "CLOSED - NO ROI MLA Riesgo PLD: HIGH" at bounding box center [329, 49] width 199 height 16
click at [307, 45] on p "CLOSED - NO ROI" at bounding box center [298, 48] width 44 height 9
click at [616, 49] on span "Acciones" at bounding box center [609, 49] width 19 height 11
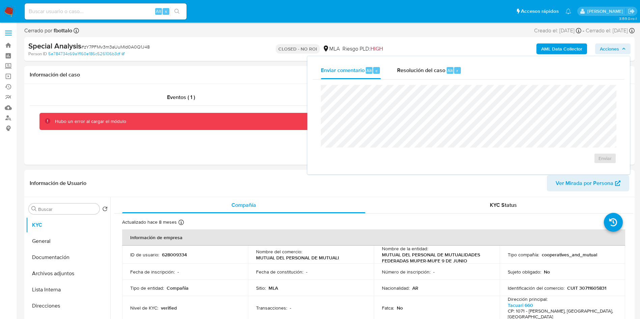
click at [496, 35] on div "Cerrado por fbottalo Asignado el: [DATE] 16:23:27 Creado el: [DATE] Creado el: …" at bounding box center [329, 32] width 610 height 10
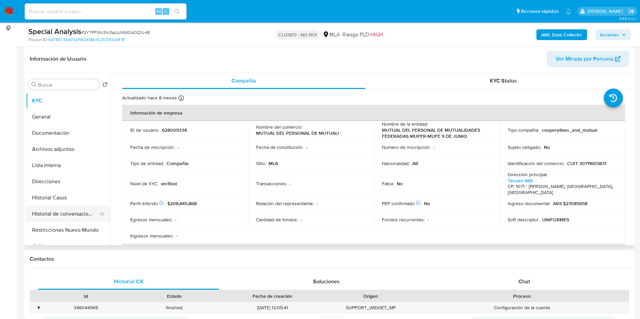
scroll to position [101, 0]
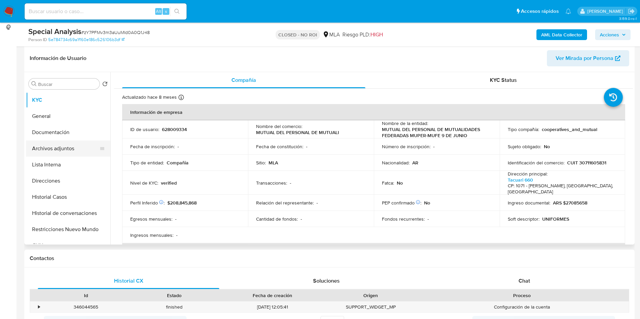
click at [82, 149] on button "Archivos adjuntos" at bounding box center [65, 149] width 79 height 16
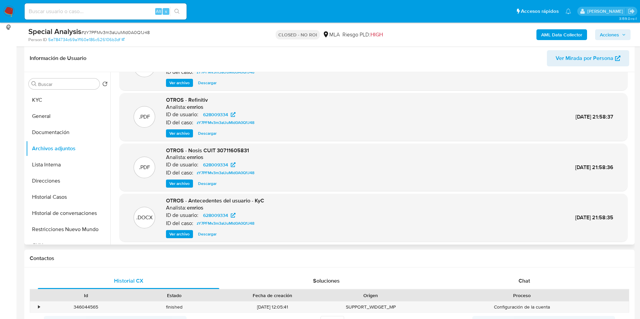
scroll to position [51, 0]
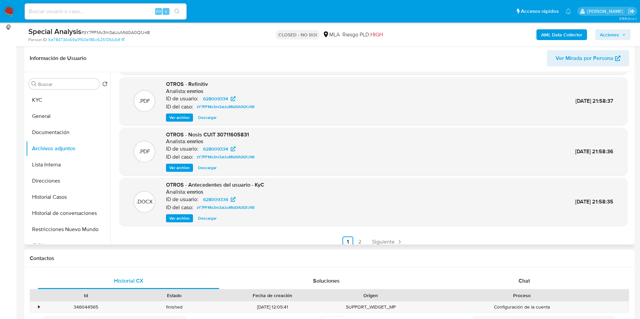
click at [178, 224] on div ".DOCX OTROS - Antecedentes del usuario - KyC Analista: emrios ID de usuario: 62…" at bounding box center [373, 202] width 508 height 48
click at [178, 217] on span "Ver archivo" at bounding box center [179, 218] width 20 height 7
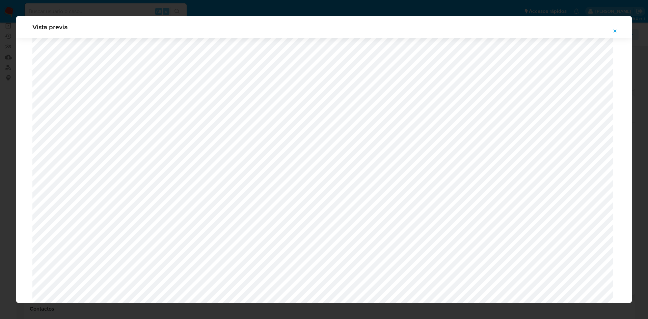
scroll to position [3247, 0]
click at [617, 28] on span "Attachment preview" at bounding box center [614, 30] width 5 height 9
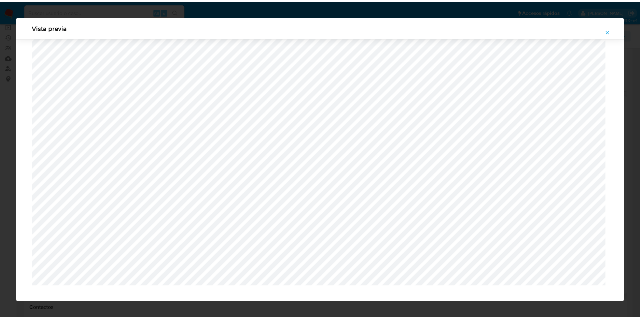
scroll to position [0, 0]
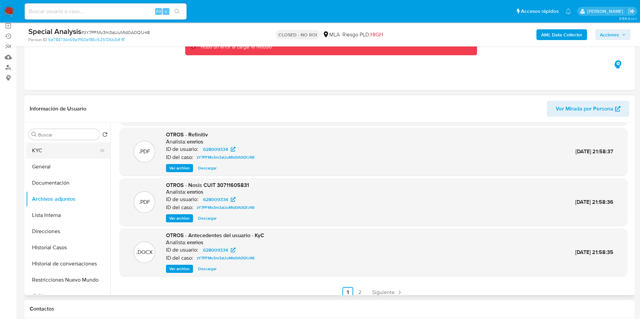
click at [53, 148] on button "KYC" at bounding box center [65, 151] width 79 height 16
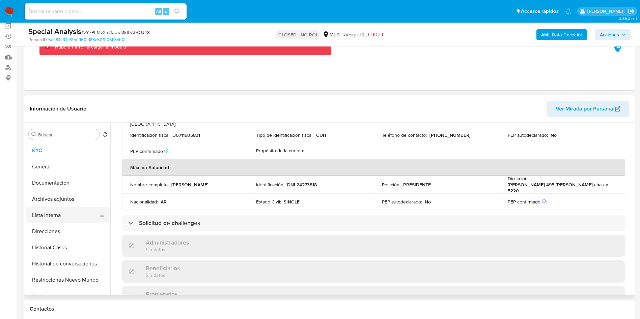
scroll to position [473, 0]
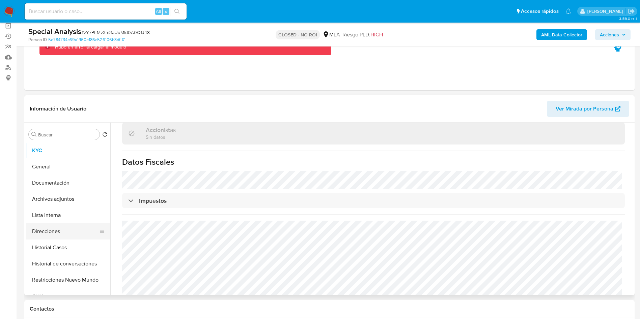
click at [69, 225] on button "Direcciones" at bounding box center [65, 232] width 79 height 16
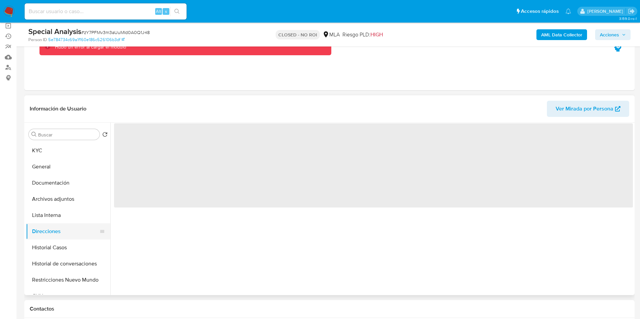
scroll to position [0, 0]
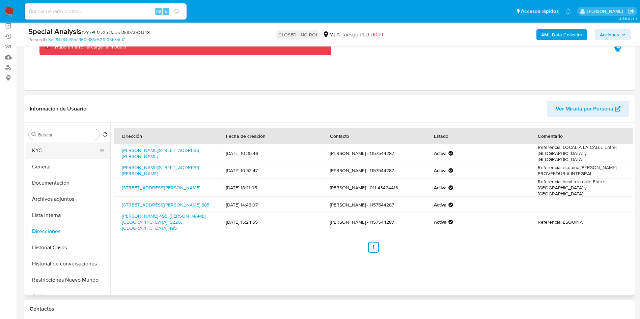
click at [53, 154] on button "KYC" at bounding box center [65, 151] width 79 height 16
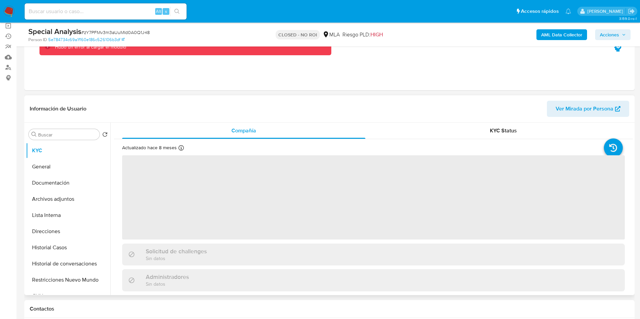
click at [300, 99] on div "Información de Usuario Ver Mirada por Persona" at bounding box center [329, 108] width 610 height 27
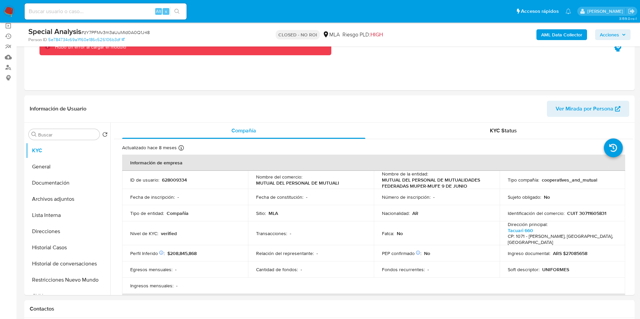
click at [110, 16] on input at bounding box center [106, 11] width 162 height 9
paste input "600718649"
type input "600718649"
click at [183, 16] on button "search-icon" at bounding box center [177, 11] width 14 height 9
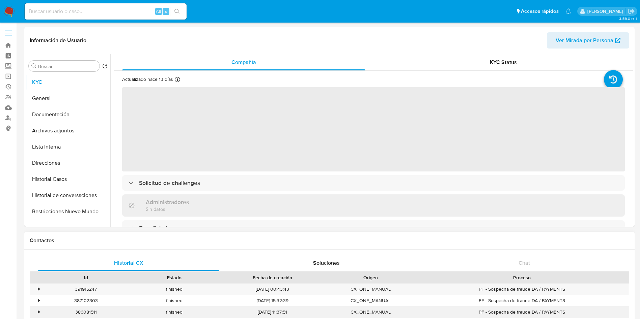
select select "10"
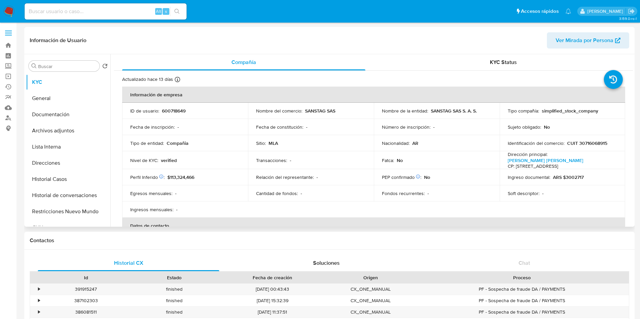
click at [596, 142] on p "CUIT 30716068915" at bounding box center [587, 143] width 40 height 6
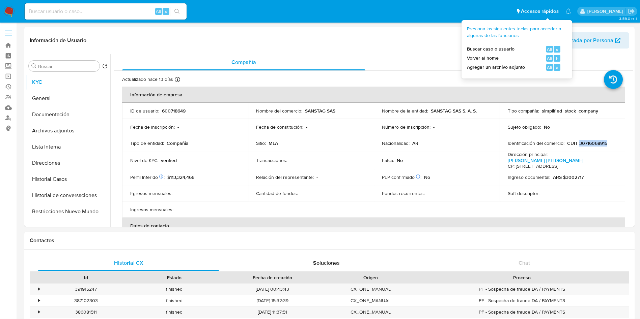
copy p "30716068915"
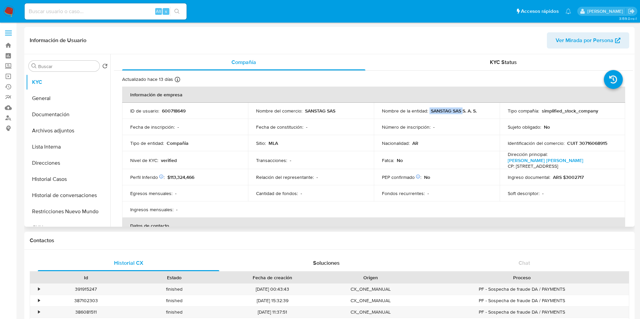
drag, startPoint x: 428, startPoint y: 110, endPoint x: 462, endPoint y: 111, distance: 33.4
click at [462, 111] on div "Nombre de la entidad : SANSTAG SAS S. A. S." at bounding box center [437, 111] width 110 height 6
copy div "SANSTAG SAS"
click at [61, 189] on button "Historial de conversaciones" at bounding box center [65, 196] width 79 height 16
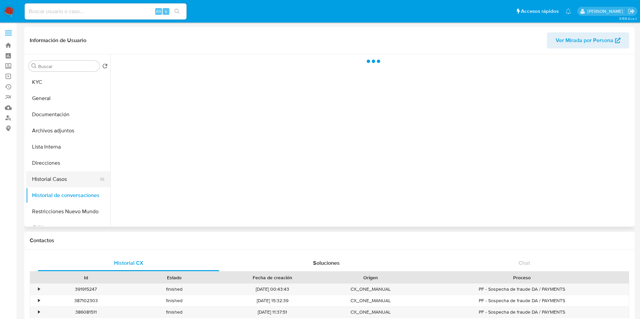
click at [62, 180] on button "Historial Casos" at bounding box center [65, 179] width 79 height 16
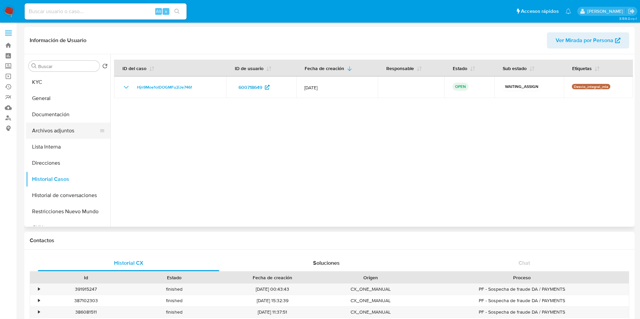
click at [76, 130] on button "Archivos adjuntos" at bounding box center [65, 131] width 79 height 16
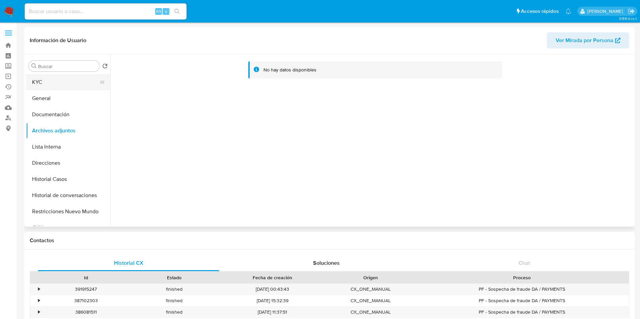
click at [59, 75] on button "KYC" at bounding box center [65, 82] width 79 height 16
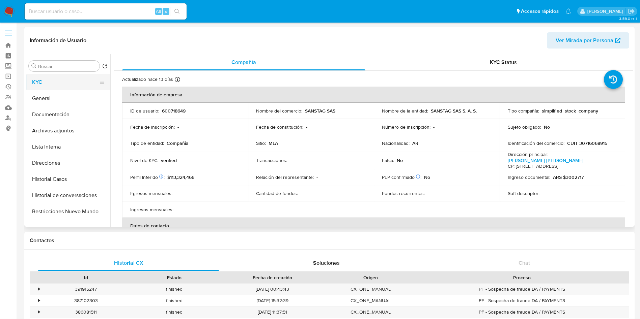
click at [54, 89] on button "KYC" at bounding box center [65, 82] width 79 height 16
click at [52, 98] on button "General" at bounding box center [65, 98] width 79 height 16
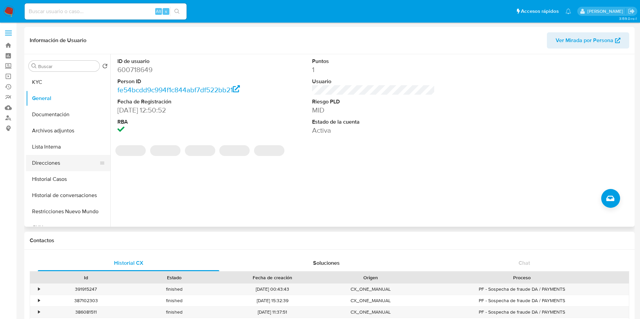
click at [71, 168] on button "Direcciones" at bounding box center [65, 163] width 79 height 16
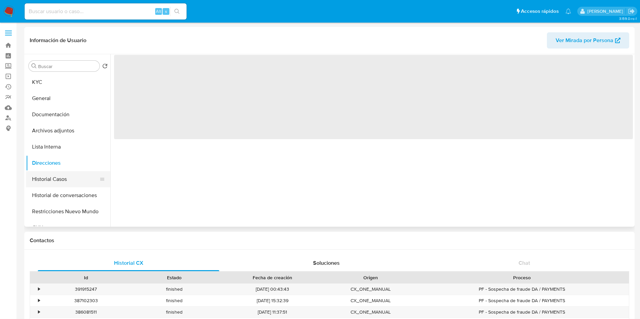
click at [61, 180] on button "Historial Casos" at bounding box center [65, 179] width 79 height 16
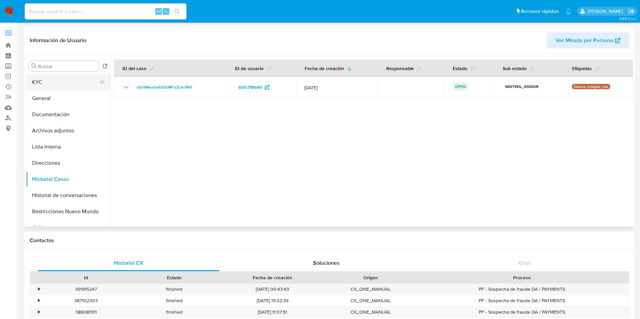
click at [55, 88] on button "KYC" at bounding box center [65, 82] width 79 height 16
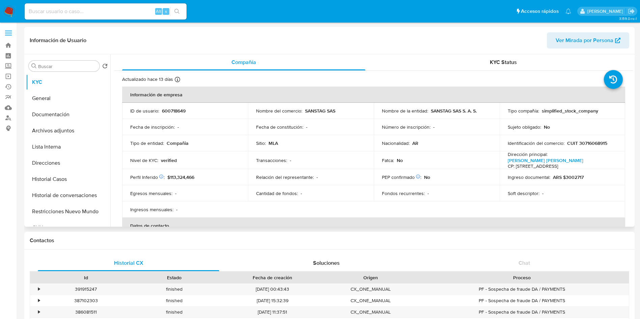
scroll to position [202, 0]
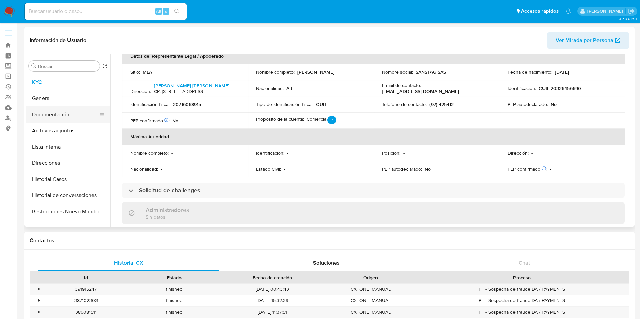
click at [80, 119] on button "Documentación" at bounding box center [65, 115] width 79 height 16
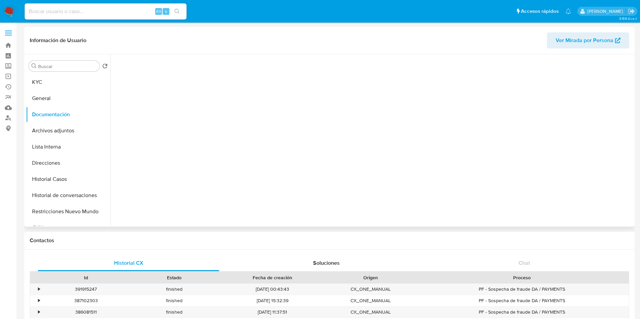
scroll to position [0, 0]
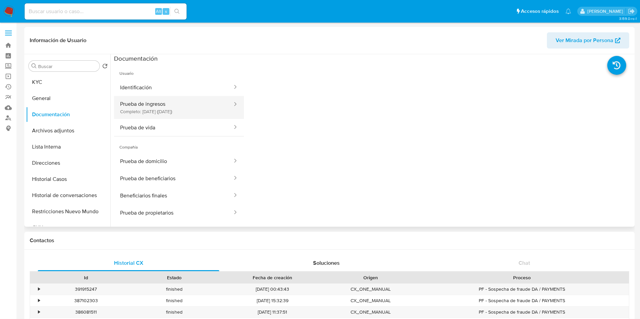
click at [178, 107] on button "Prueba de ingresos Completo: [DATE] ([DATE])" at bounding box center [173, 107] width 119 height 23
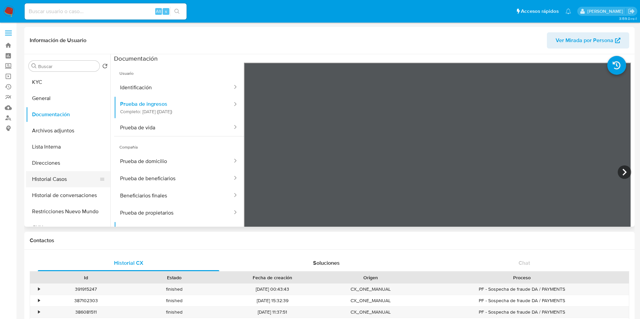
click at [80, 172] on button "Historial Casos" at bounding box center [65, 179] width 79 height 16
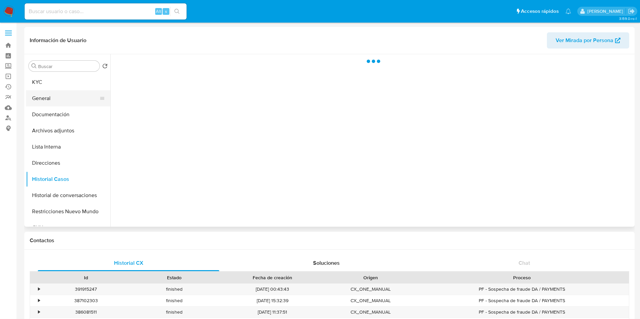
drag, startPoint x: 93, startPoint y: 95, endPoint x: 87, endPoint y: 98, distance: 7.1
click at [93, 94] on button "General" at bounding box center [65, 98] width 79 height 16
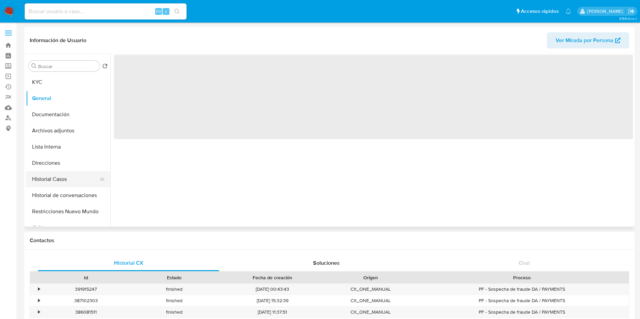
click at [58, 174] on button "Historial Casos" at bounding box center [65, 179] width 79 height 16
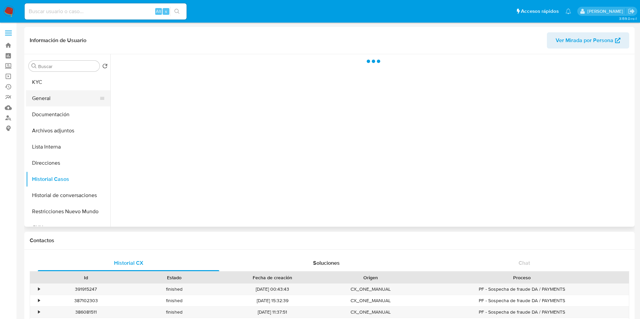
click at [51, 96] on button "General" at bounding box center [65, 98] width 79 height 16
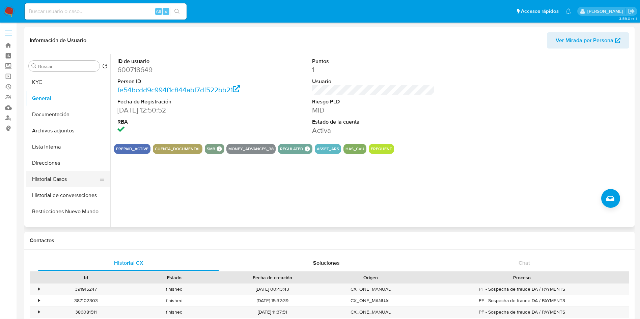
click at [77, 176] on button "Historial Casos" at bounding box center [65, 179] width 79 height 16
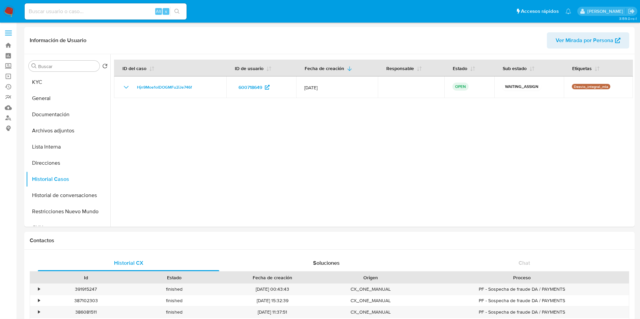
click at [96, 16] on input at bounding box center [106, 11] width 162 height 9
paste input "203587398"
type input "203587398"
click at [180, 10] on button "search-icon" at bounding box center [177, 11] width 14 height 9
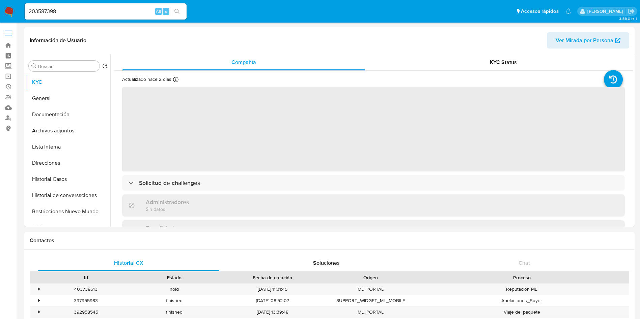
select select "10"
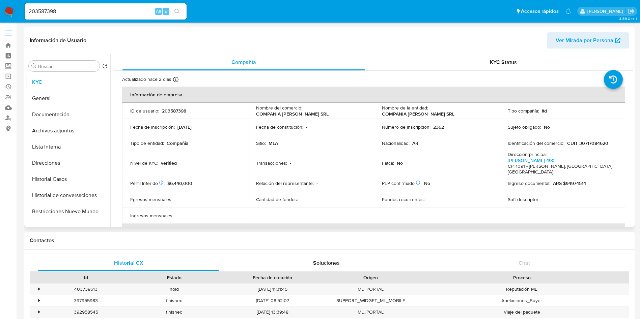
click at [595, 144] on p "CUIT 30717084620" at bounding box center [587, 143] width 41 height 6
copy p "30717084620"
drag, startPoint x: 304, startPoint y: 111, endPoint x: 357, endPoint y: 106, distance: 53.6
click at [357, 106] on td "Nombre del comercio : COMPANIA STEIN SRL" at bounding box center [311, 111] width 126 height 16
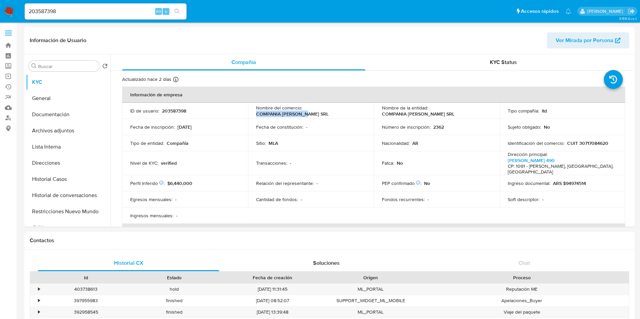
copy p "COMPANIA [PERSON_NAME] SRL"
click at [65, 184] on button "Historial Casos" at bounding box center [65, 179] width 79 height 16
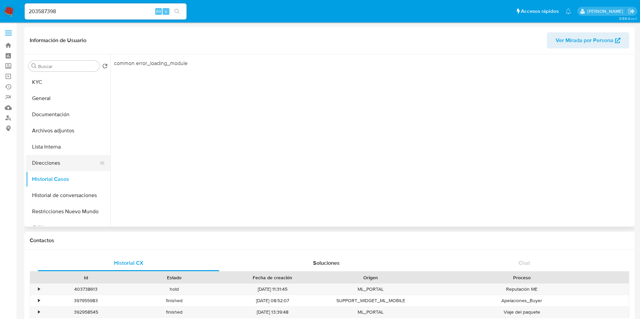
click at [61, 165] on button "Direcciones" at bounding box center [65, 163] width 79 height 16
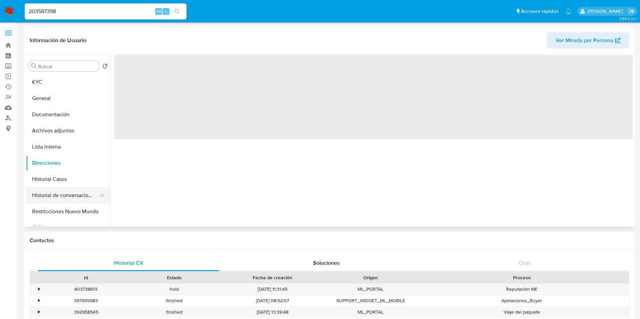
click at [59, 193] on button "Historial de conversaciones" at bounding box center [65, 196] width 79 height 16
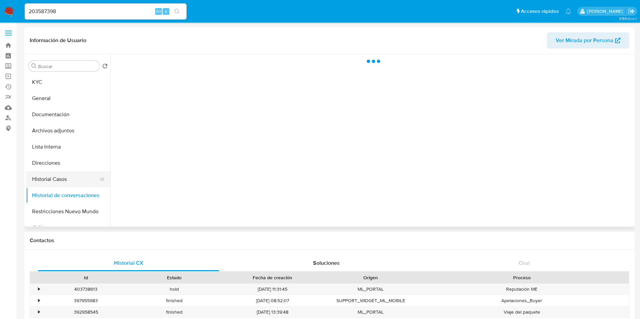
click at [63, 180] on button "Historial Casos" at bounding box center [65, 179] width 79 height 16
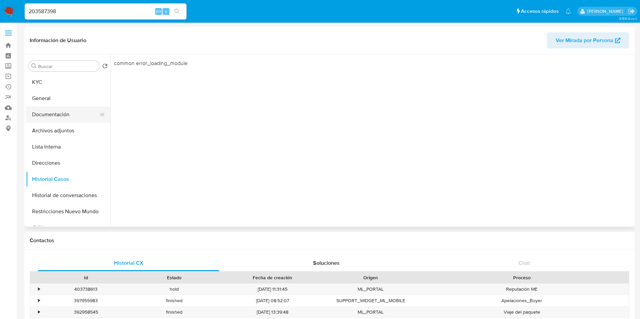
click at [85, 120] on button "Documentación" at bounding box center [65, 115] width 79 height 16
click at [71, 183] on button "Historial Casos" at bounding box center [65, 179] width 79 height 16
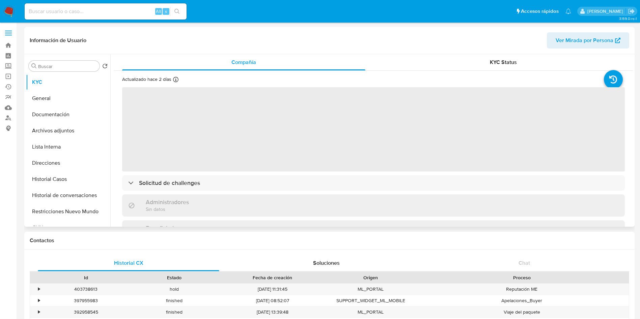
select select "10"
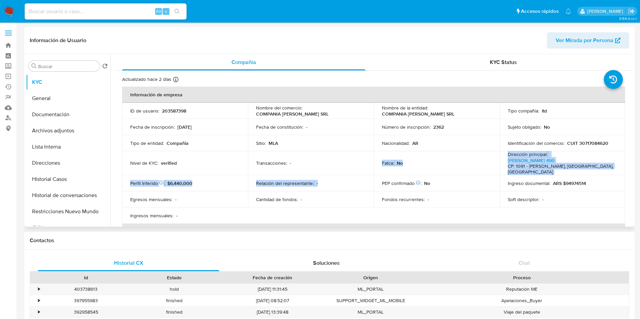
drag, startPoint x: 341, startPoint y: 163, endPoint x: 238, endPoint y: 137, distance: 106.4
click at [288, 160] on td "Transacciones : -" at bounding box center [311, 163] width 126 height 24
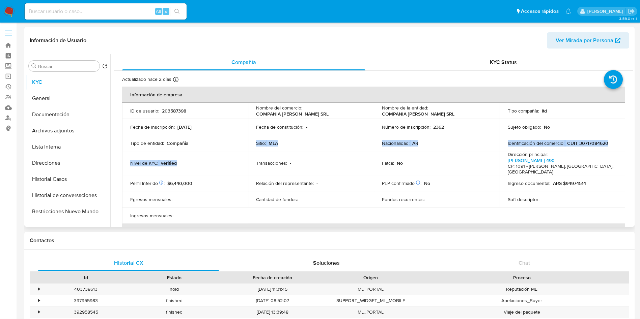
click at [194, 151] on tbody "ID de usuario : 203587398 Nombre del comercio : COMPANIA [PERSON_NAME] SRL Nomb…" at bounding box center [373, 163] width 503 height 121
click at [297, 139] on td "Sitio : MLA" at bounding box center [311, 143] width 126 height 16
click at [99, 179] on icon at bounding box center [101, 179] width 5 height 5
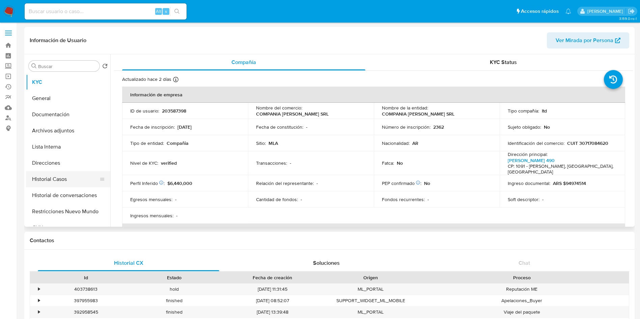
click at [83, 182] on button "Historial Casos" at bounding box center [65, 179] width 79 height 16
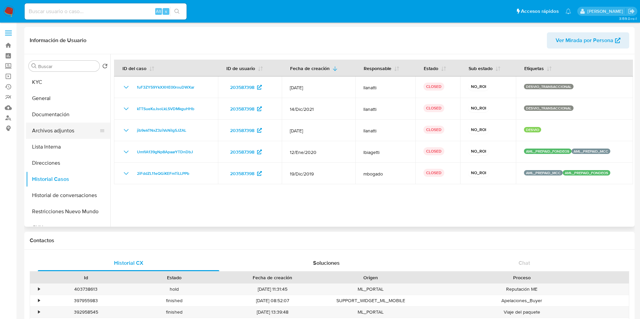
click at [45, 136] on button "Archivos adjuntos" at bounding box center [65, 131] width 79 height 16
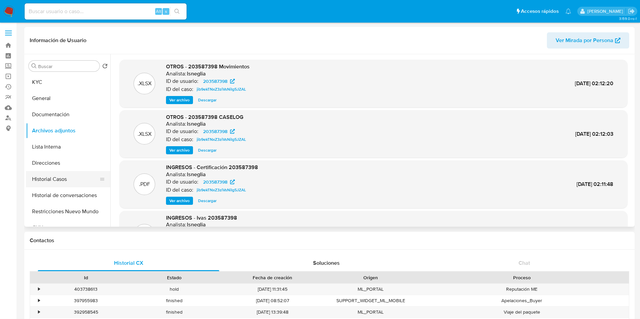
click at [67, 176] on button "Historial Casos" at bounding box center [65, 179] width 79 height 16
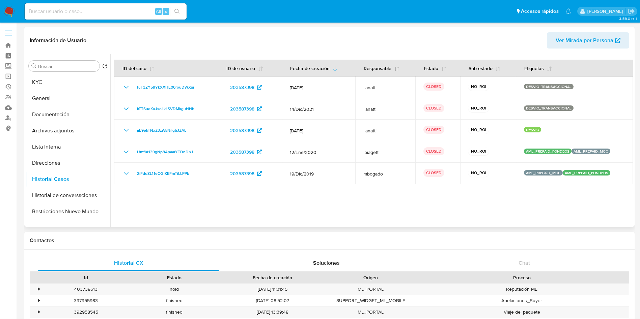
click at [395, 67] on icon "button" at bounding box center [396, 68] width 5 height 5
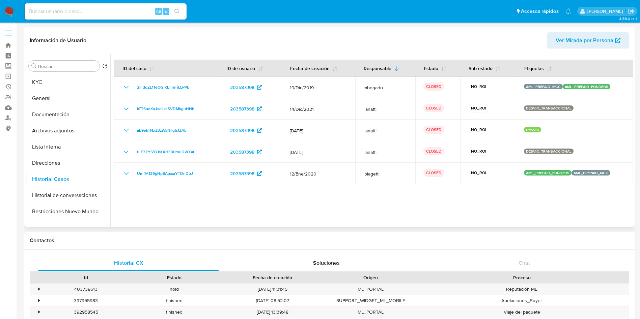
click at [334, 73] on button "Fecha de creación" at bounding box center [314, 68] width 64 height 16
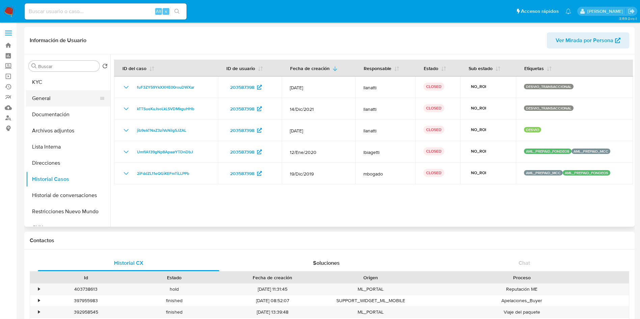
click at [99, 91] on div at bounding box center [101, 98] width 5 height 16
click at [74, 83] on button "KYC" at bounding box center [65, 82] width 79 height 16
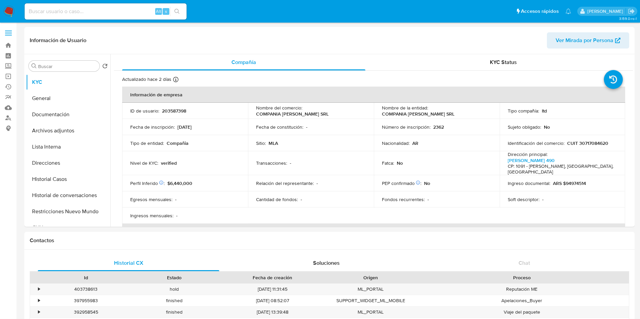
click at [594, 136] on td "Identificación del comercio : CUIT 30717084620" at bounding box center [562, 143] width 126 height 16
click at [594, 142] on p "CUIT 30717084620" at bounding box center [587, 143] width 41 height 6
click at [590, 145] on p "CUIT 30717084620" at bounding box center [587, 143] width 41 height 6
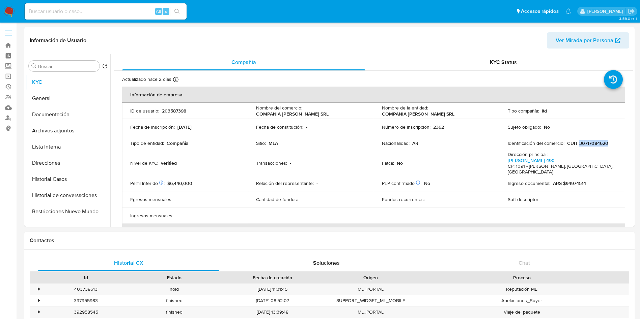
click at [590, 145] on p "CUIT 30717084620" at bounding box center [587, 143] width 41 height 6
copy p "30717084620"
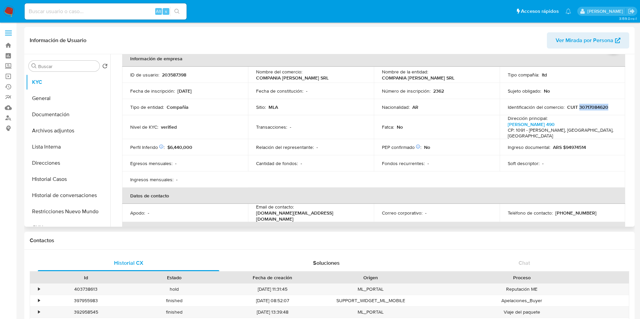
scroll to position [101, 0]
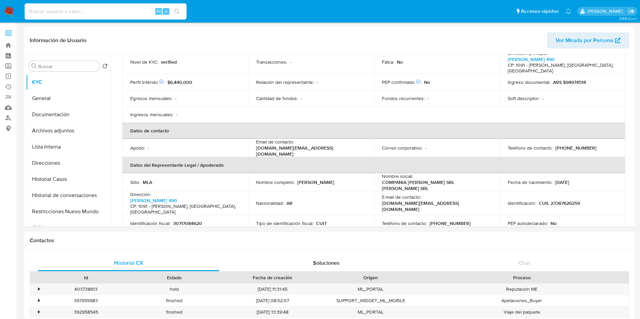
click at [111, 11] on input at bounding box center [106, 11] width 162 height 9
paste input "566816823"
type input "566816823"
click at [180, 18] on div "566816823 Alt s" at bounding box center [106, 11] width 162 height 16
click at [179, 15] on button "search-icon" at bounding box center [177, 11] width 14 height 9
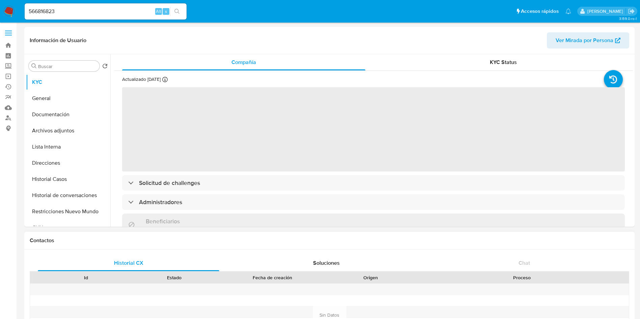
select select "10"
